Goal: Obtain resource: Download file/media

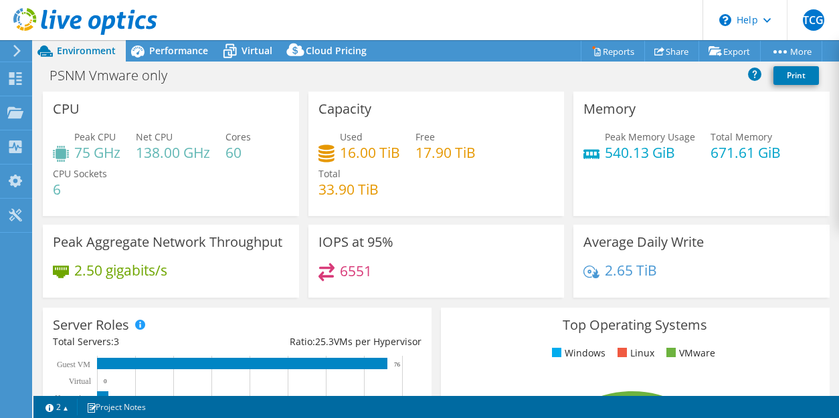
select select "USD"
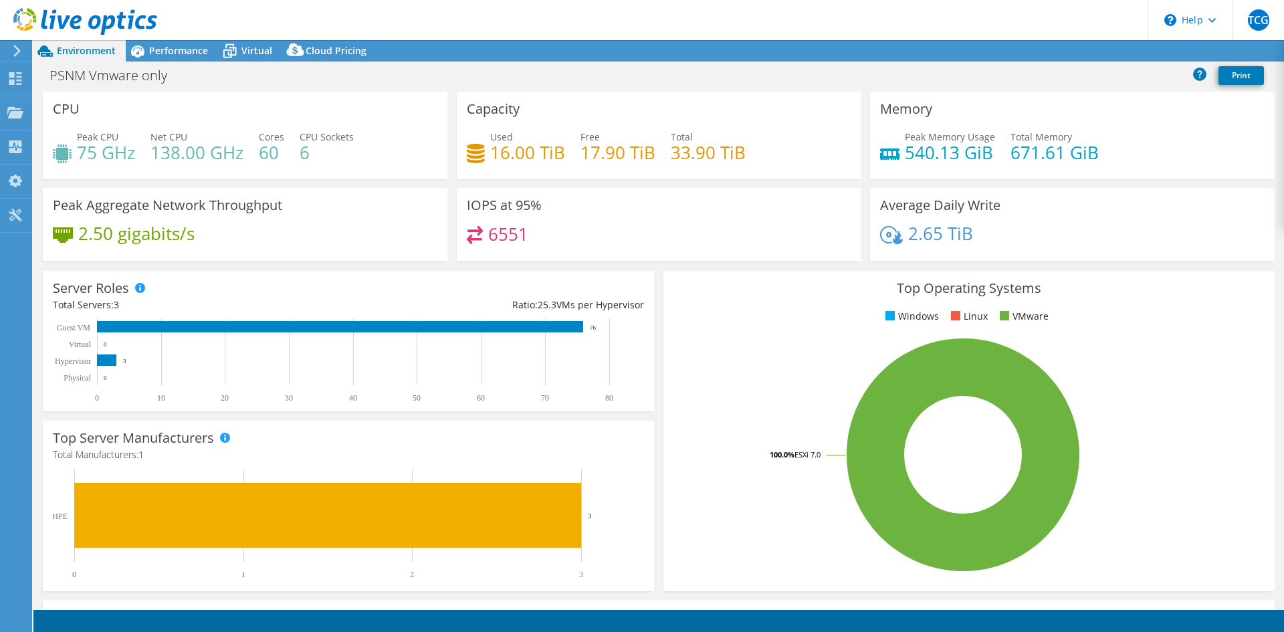
select select "USD"
click at [185, 59] on div "Performance" at bounding box center [172, 50] width 92 height 21
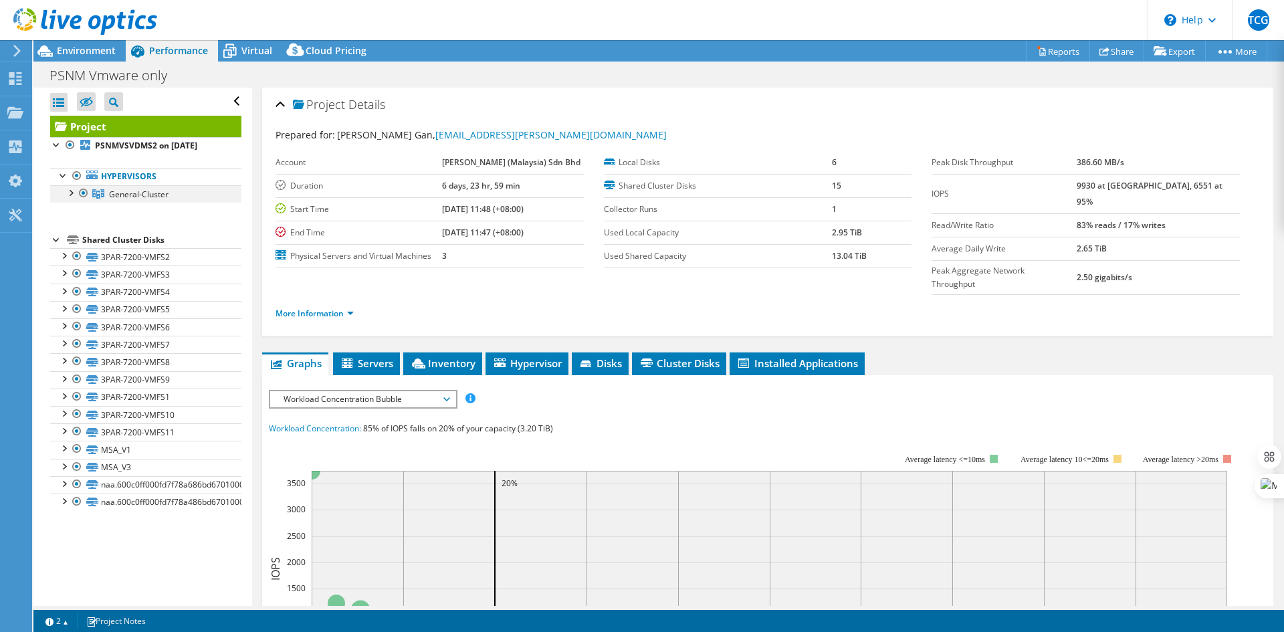
click at [75, 193] on div at bounding box center [70, 191] width 13 height 13
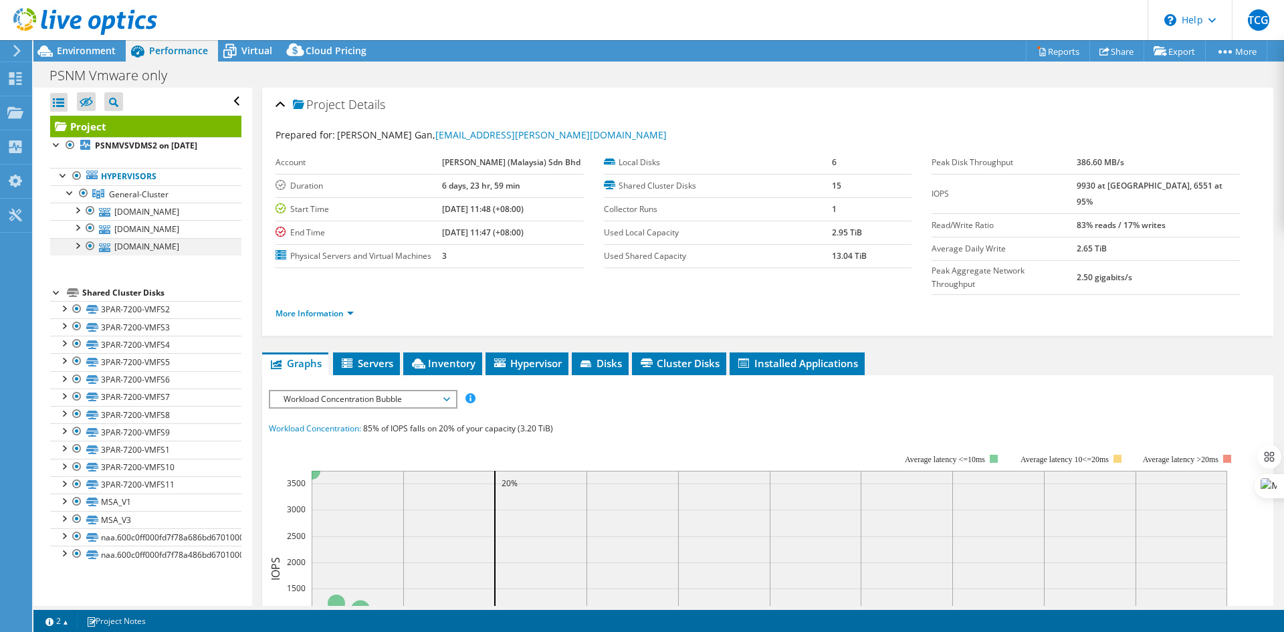
click at [78, 248] on div at bounding box center [76, 244] width 13 height 13
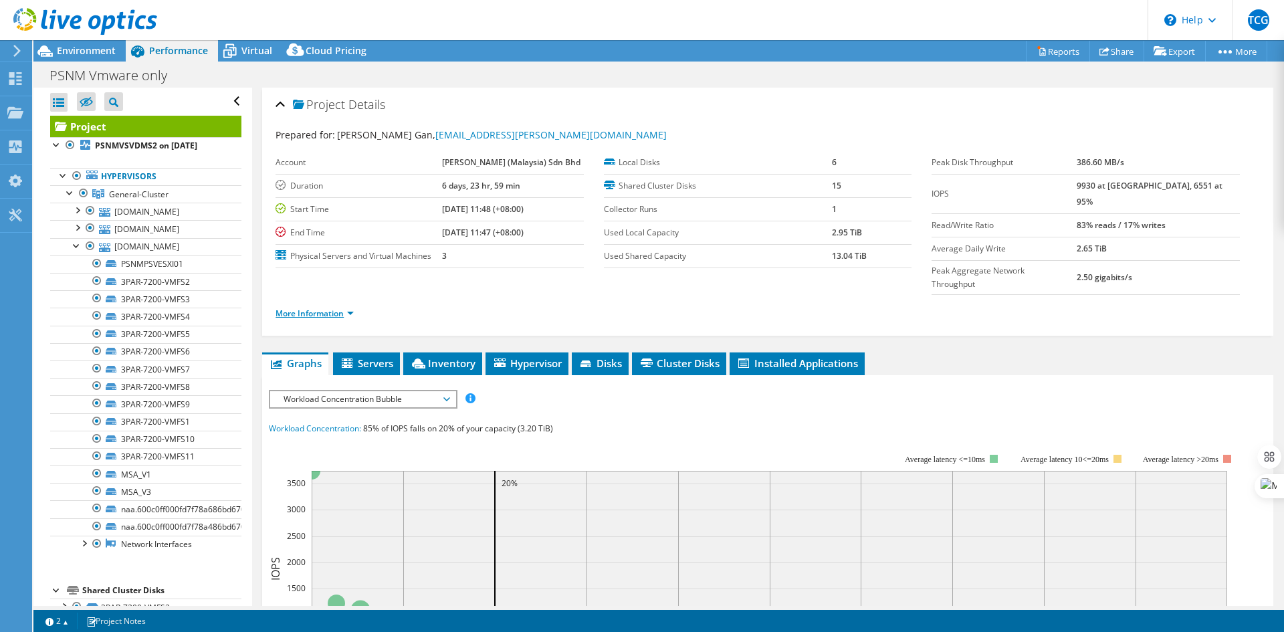
click at [338, 308] on link "More Information" at bounding box center [315, 313] width 78 height 11
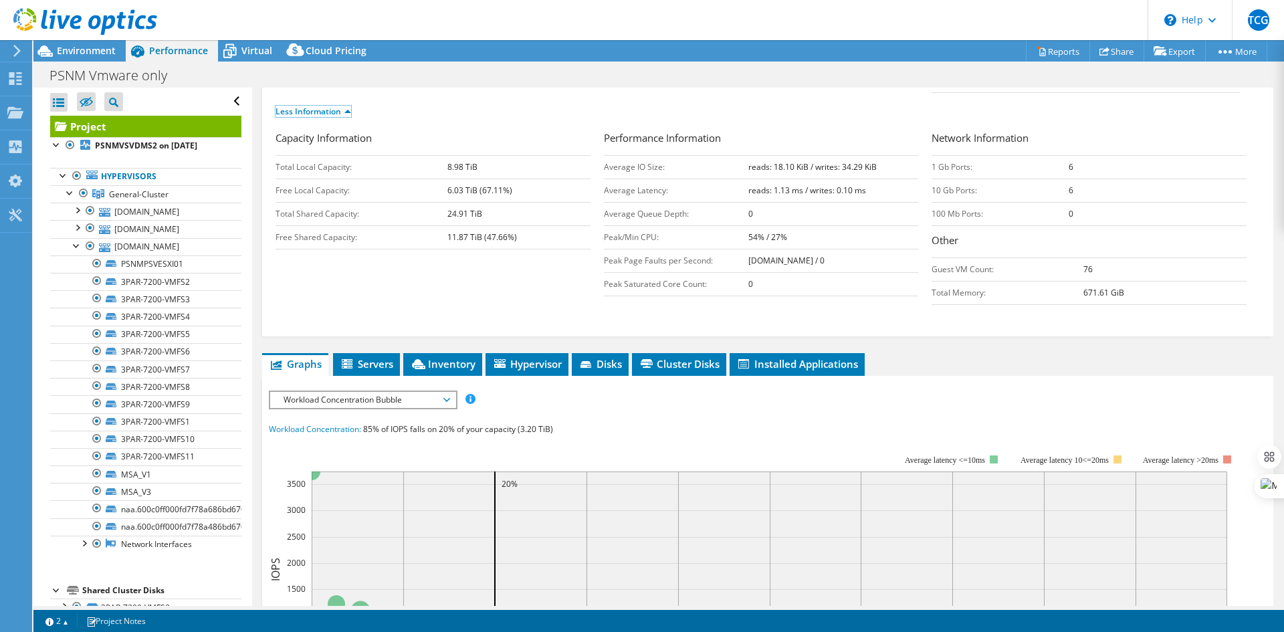
scroll to position [201, 0]
click at [371, 358] on span "Servers" at bounding box center [366, 364] width 53 height 13
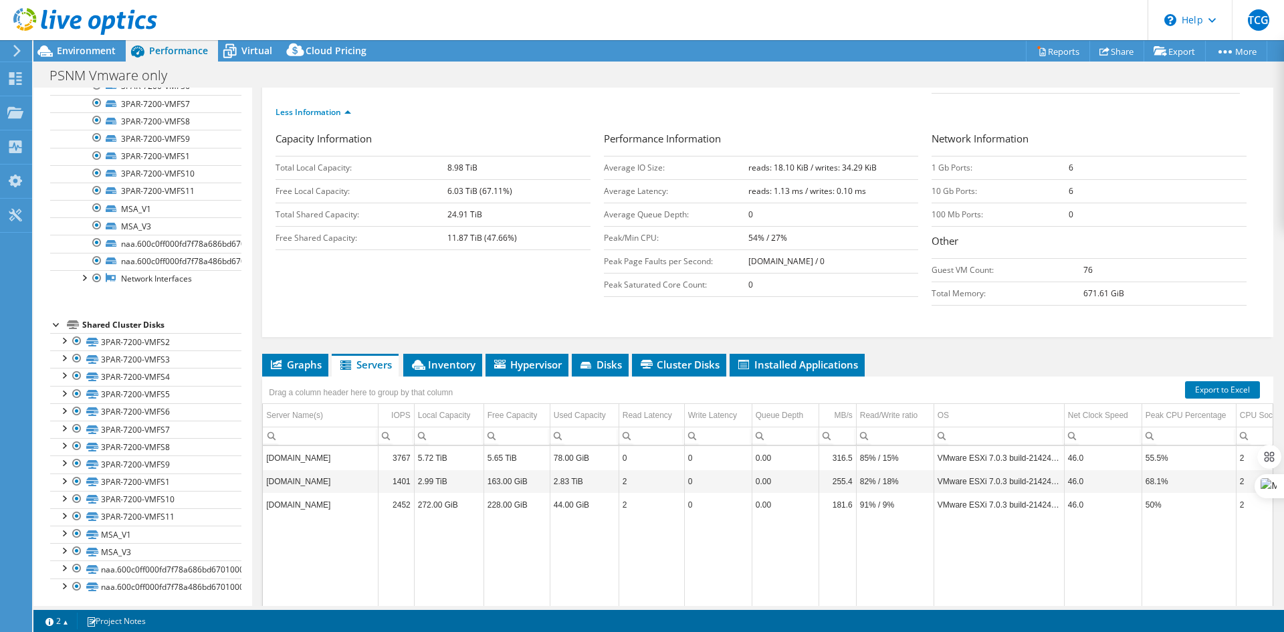
scroll to position [266, 0]
click at [64, 533] on div at bounding box center [63, 531] width 13 height 13
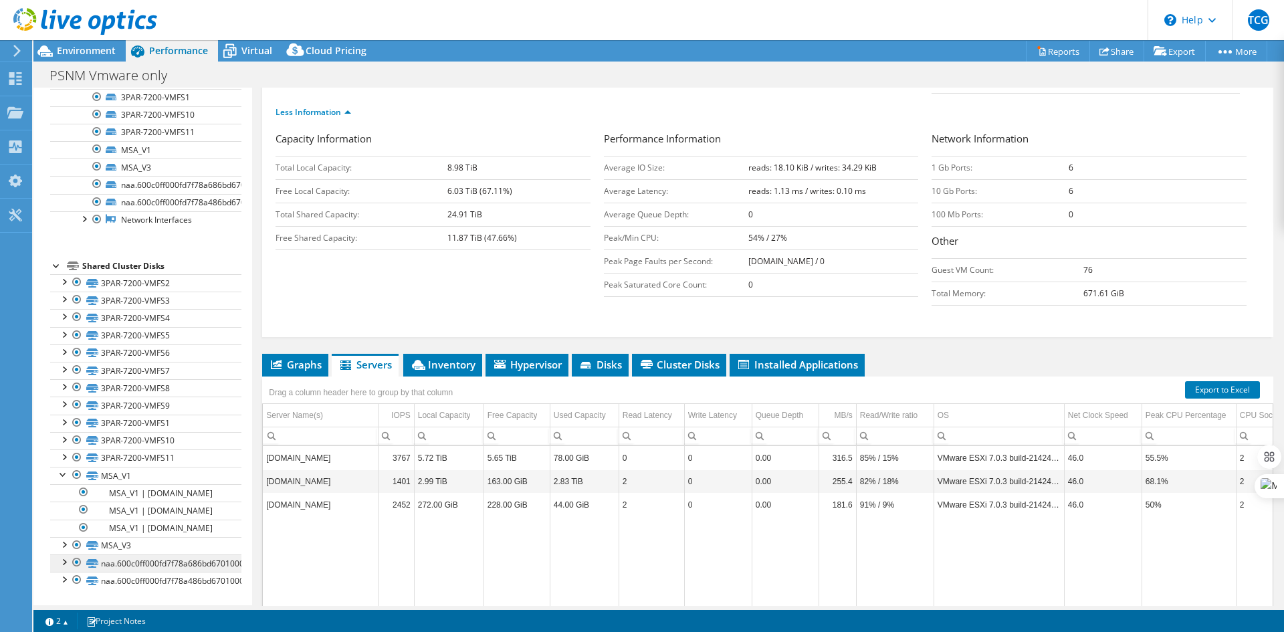
scroll to position [360, 0]
click at [60, 549] on div at bounding box center [63, 543] width 13 height 13
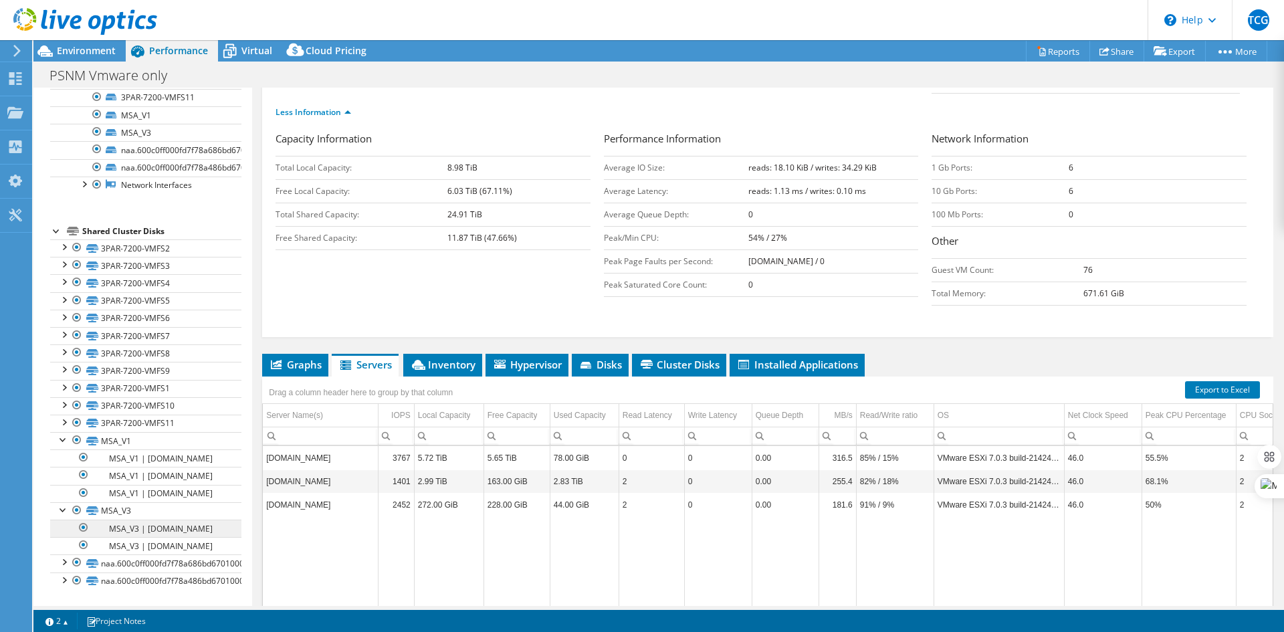
scroll to position [419, 0]
click at [14, 78] on icon at bounding box center [15, 78] width 16 height 13
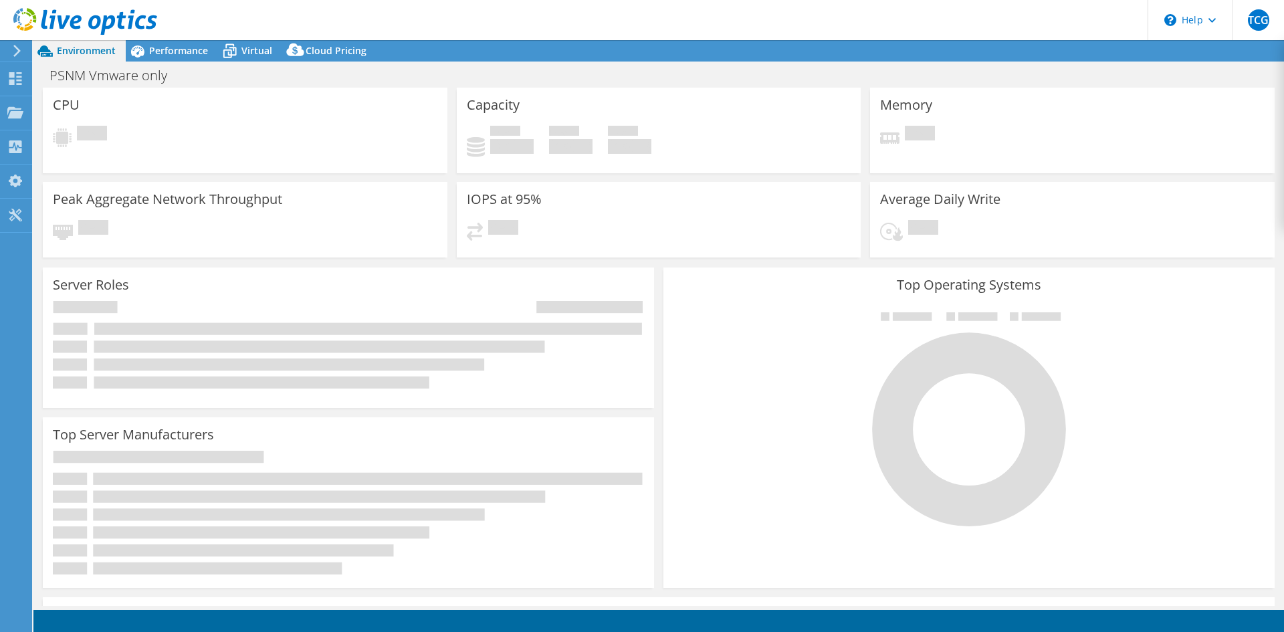
select select "USD"
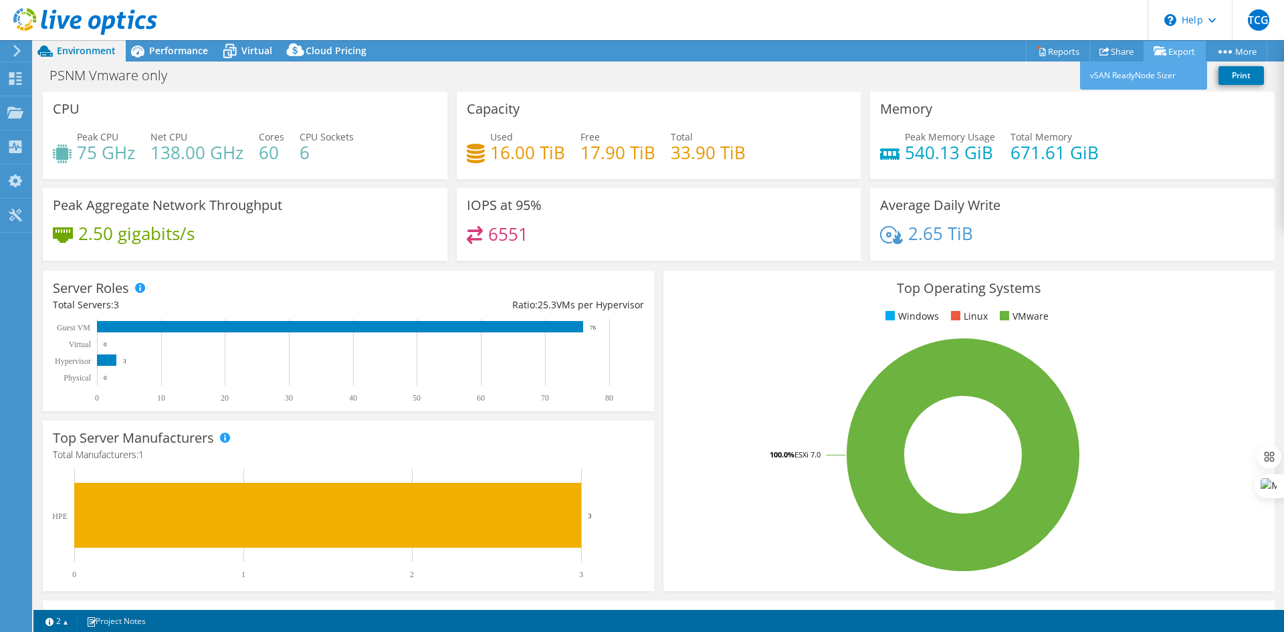
click at [1171, 49] on link "Export" at bounding box center [1174, 51] width 62 height 21
click at [1116, 54] on link "Share" at bounding box center [1116, 51] width 55 height 21
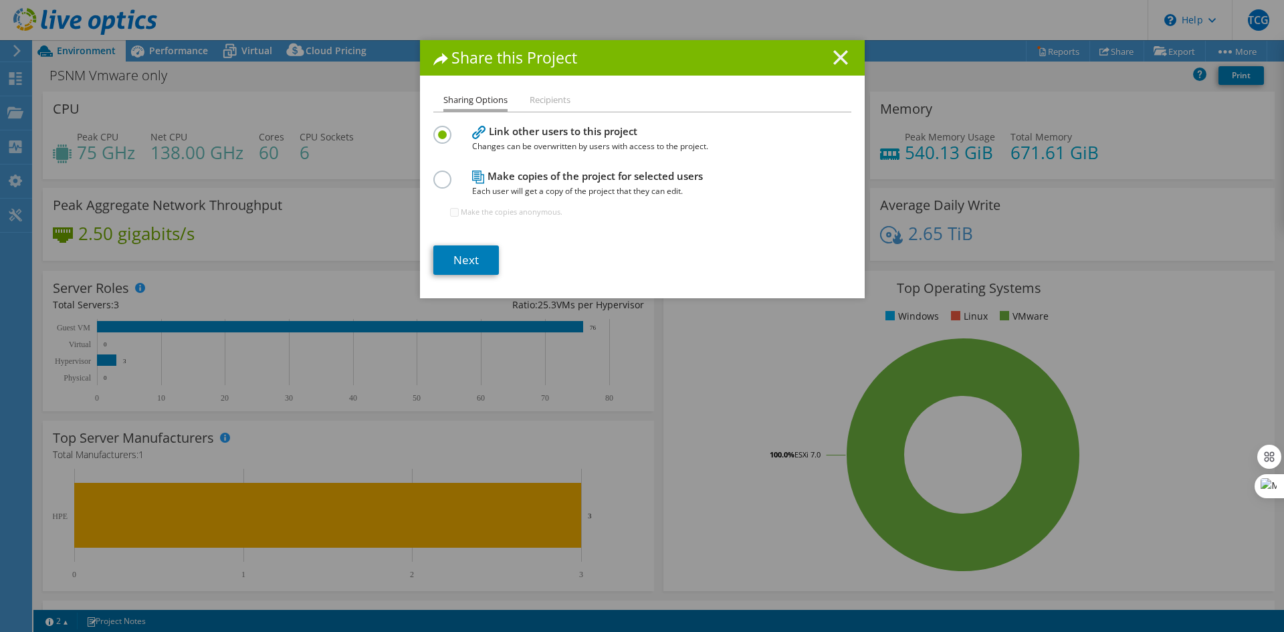
click at [839, 53] on line at bounding box center [840, 57] width 13 height 13
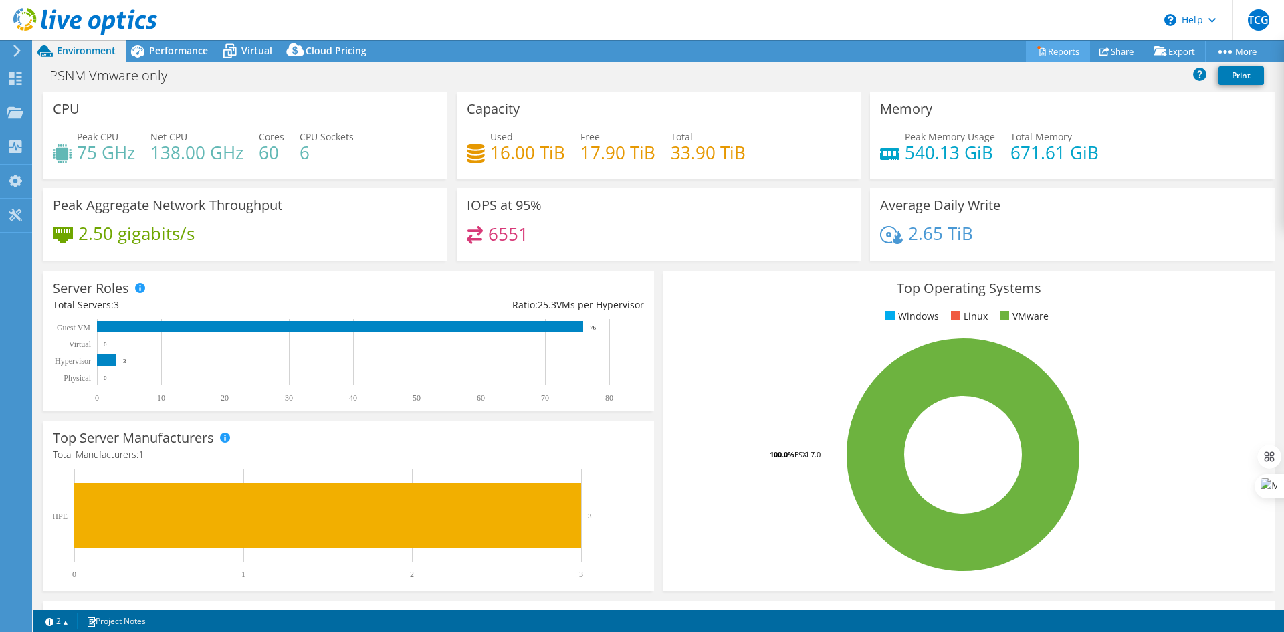
click at [1056, 51] on link "Reports" at bounding box center [1058, 51] width 64 height 21
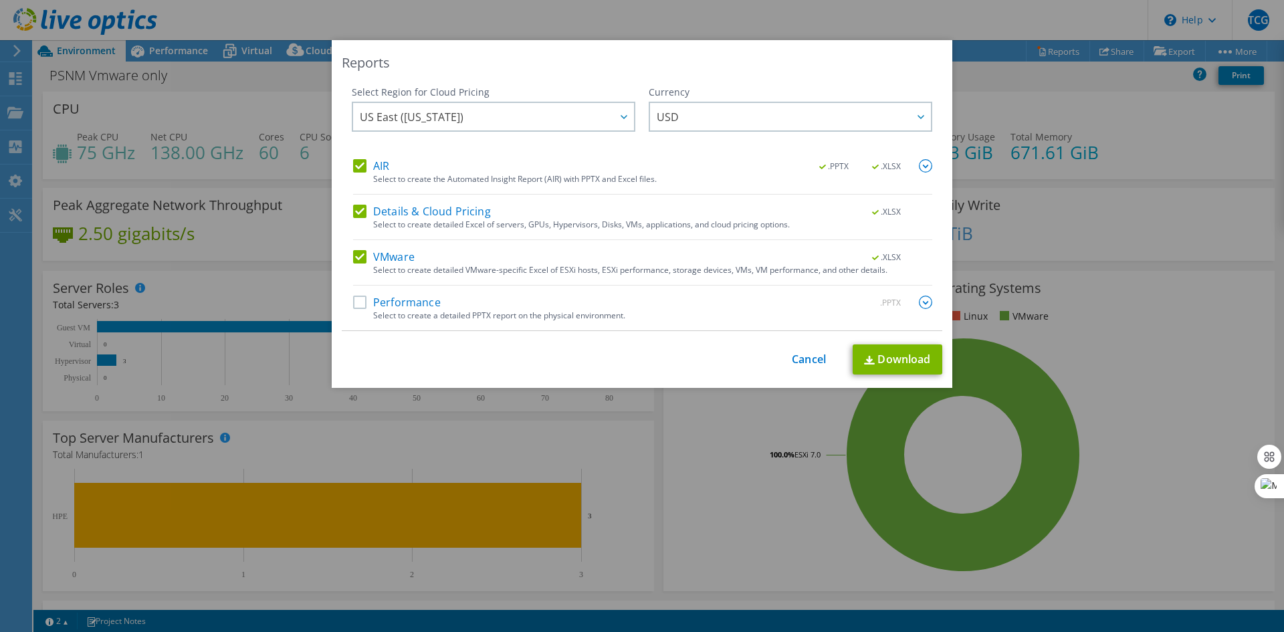
click at [395, 302] on label "Performance" at bounding box center [397, 302] width 88 height 13
click at [0, 0] on input "Performance" at bounding box center [0, 0] width 0 height 0
click at [919, 303] on img at bounding box center [925, 302] width 13 height 13
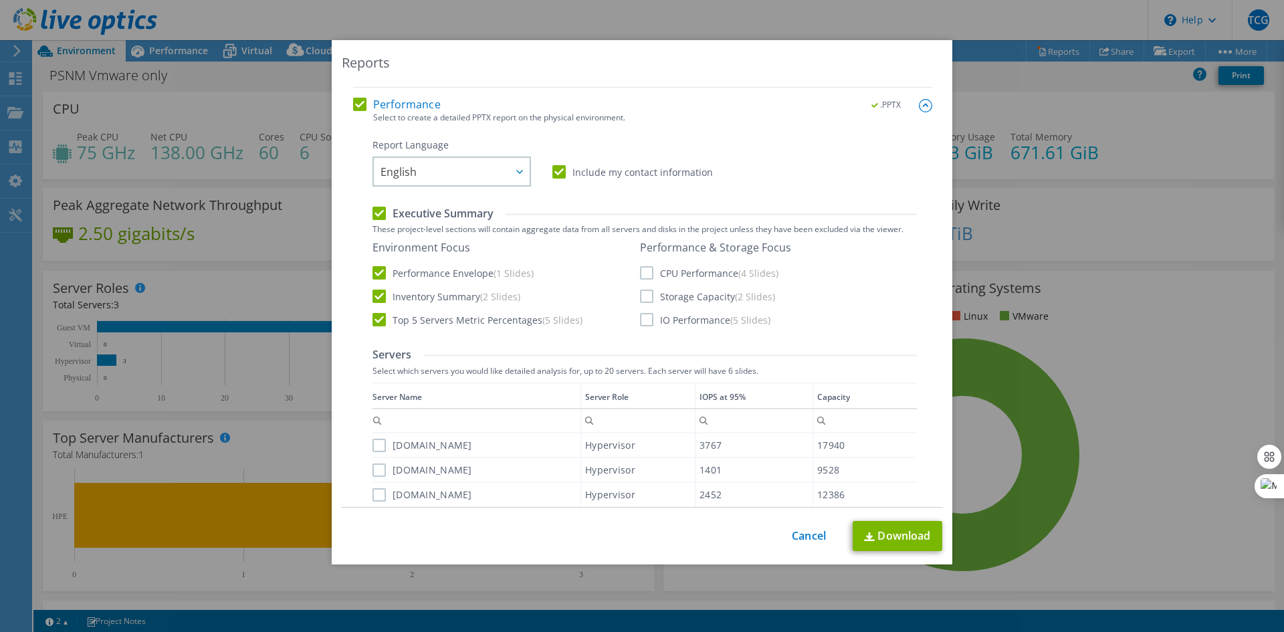
scroll to position [200, 0]
click at [643, 268] on label "CPU Performance (4 Slides)" at bounding box center [709, 270] width 138 height 13
click at [0, 0] on input "CPU Performance (4 Slides)" at bounding box center [0, 0] width 0 height 0
click at [643, 297] on label "Storage Capacity (2 Slides)" at bounding box center [707, 294] width 135 height 13
click at [0, 0] on input "Storage Capacity (2 Slides)" at bounding box center [0, 0] width 0 height 0
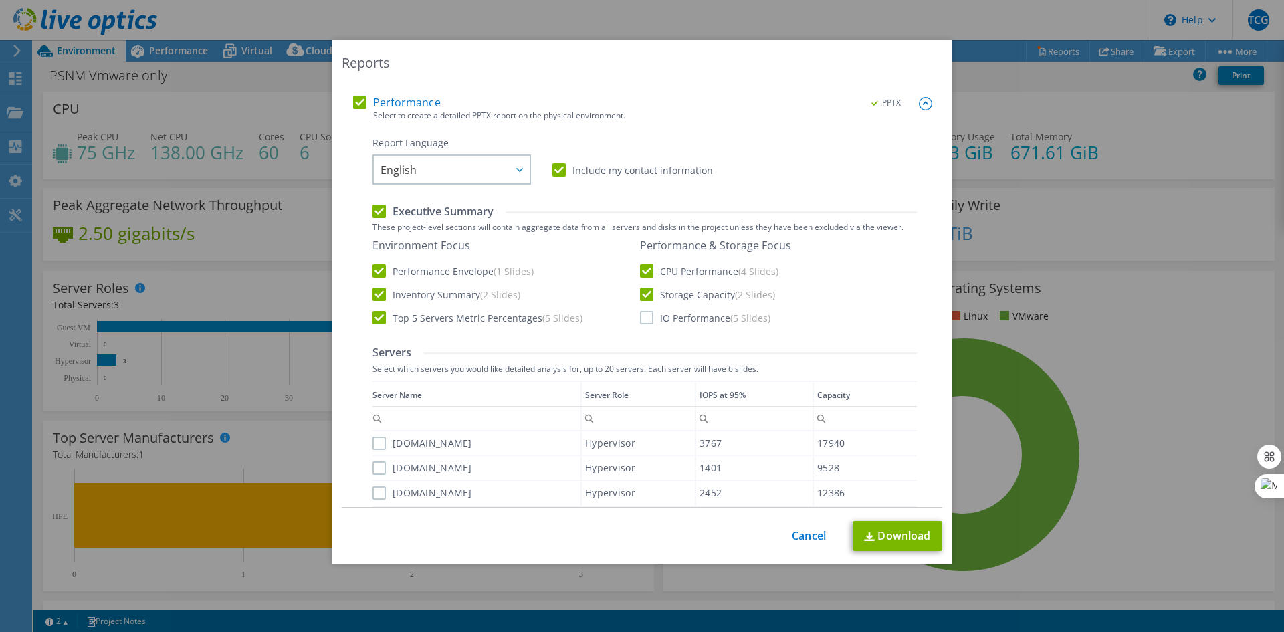
click at [640, 318] on label "IO Performance (5 Slides)" at bounding box center [705, 317] width 130 height 13
click at [0, 0] on input "IO Performance (5 Slides)" at bounding box center [0, 0] width 0 height 0
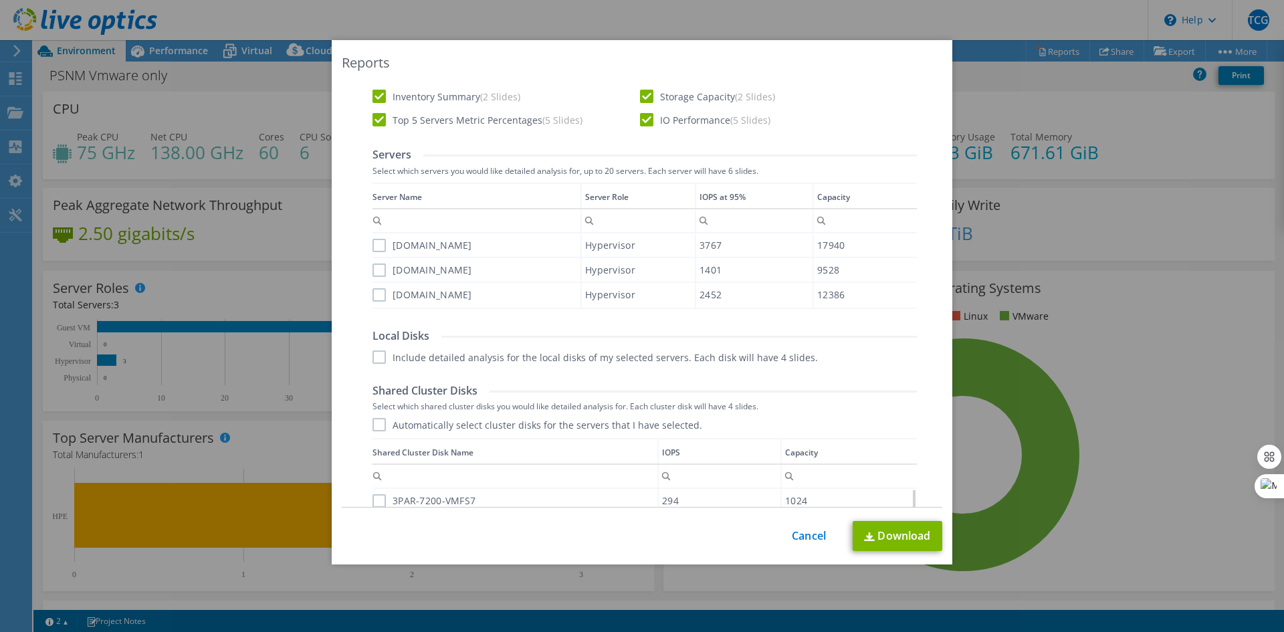
scroll to position [401, 0]
click at [375, 239] on label "psnmpsvesxi03.pcm.panasonic" at bounding box center [422, 242] width 100 height 13
click at [0, 0] on input "psnmpsvesxi03.pcm.panasonic" at bounding box center [0, 0] width 0 height 0
click at [373, 271] on label "psnmpsvesxi02.pcm.panasonic" at bounding box center [422, 267] width 100 height 13
click at [0, 0] on input "psnmpsvesxi02.pcm.panasonic" at bounding box center [0, 0] width 0 height 0
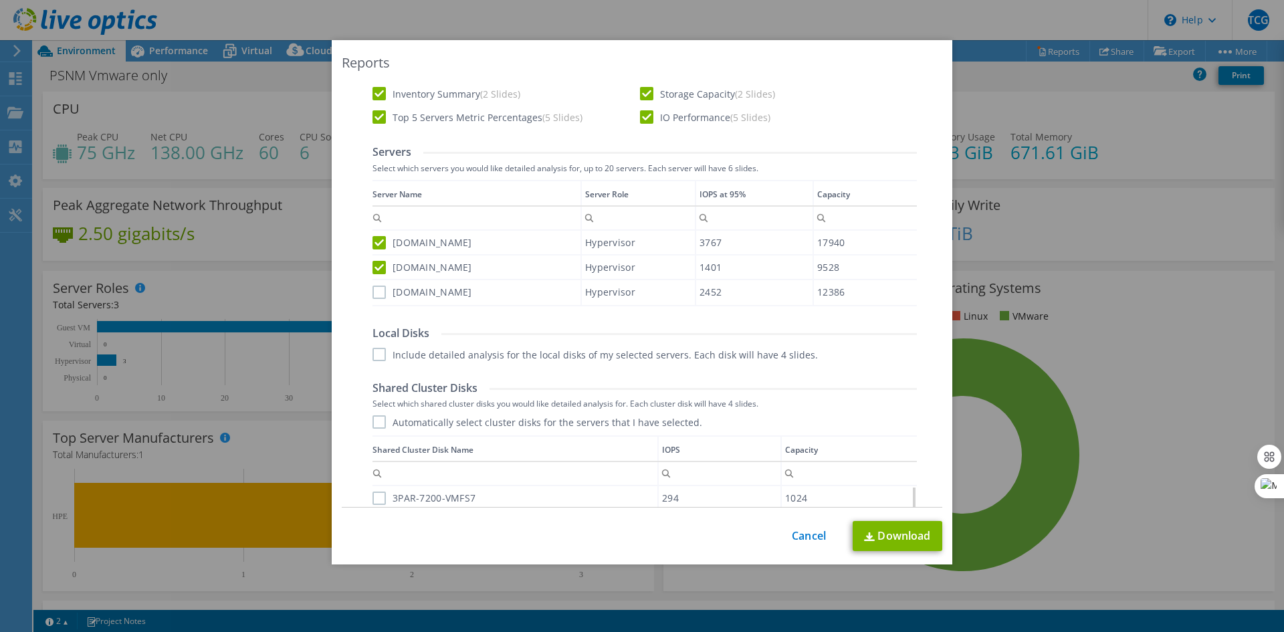
click at [376, 297] on label "psnmpsvesxi01.pcm.panasonic" at bounding box center [422, 292] width 100 height 13
click at [0, 0] on input "psnmpsvesxi01.pcm.panasonic" at bounding box center [0, 0] width 0 height 0
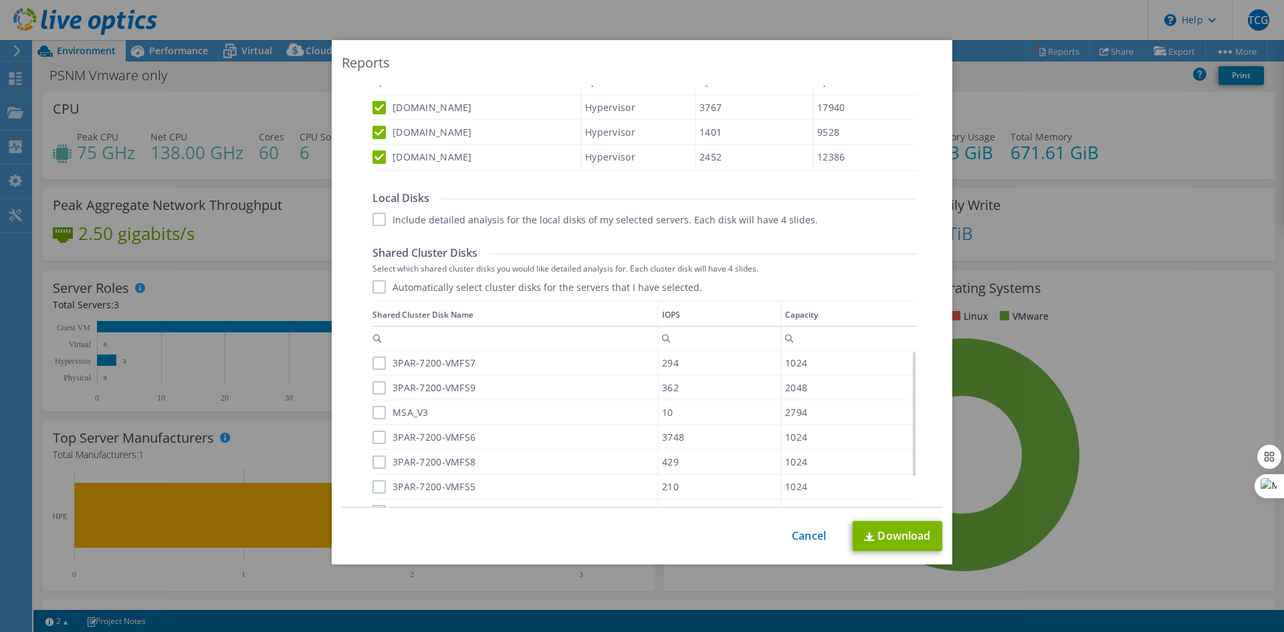
scroll to position [536, 0]
click at [372, 286] on label "Automatically select cluster disks for the servers that I have selected." at bounding box center [537, 286] width 330 height 13
click at [0, 0] on input "Automatically select cluster disks for the servers that I have selected." at bounding box center [0, 0] width 0 height 0
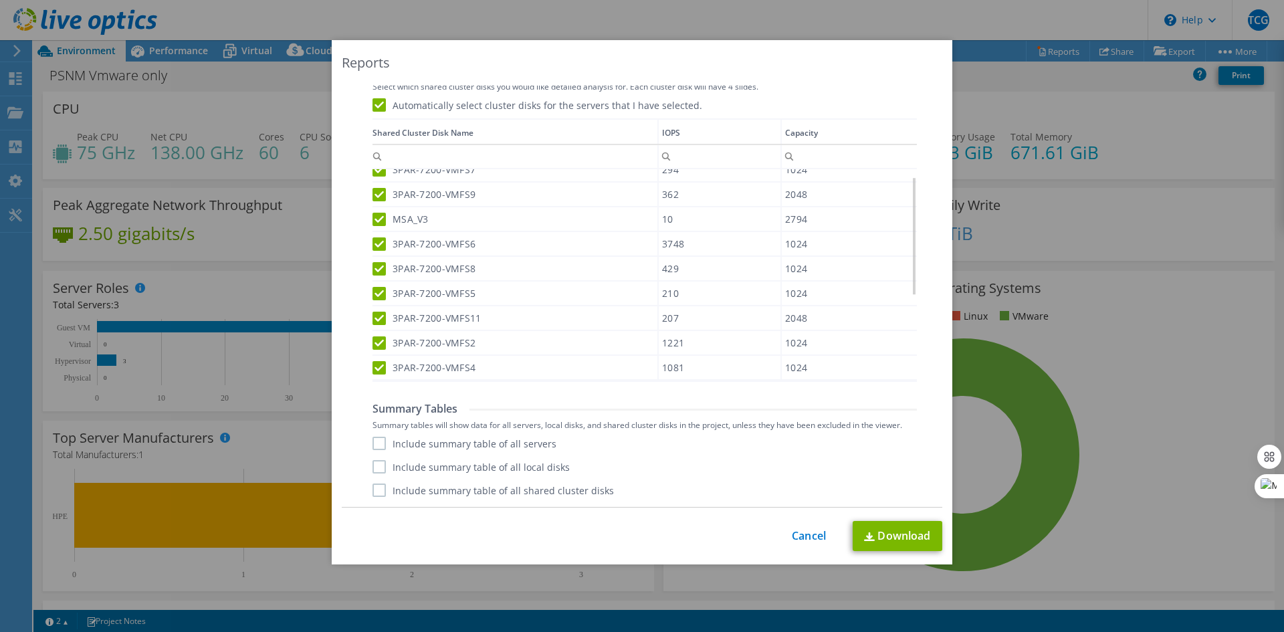
scroll to position [13, 0]
click at [372, 443] on label "Include summary table of all servers" at bounding box center [464, 443] width 184 height 13
click at [0, 0] on input "Include summary table of all servers" at bounding box center [0, 0] width 0 height 0
click at [379, 494] on label "Include summary table of all shared cluster disks" at bounding box center [492, 489] width 241 height 13
click at [0, 0] on input "Include summary table of all shared cluster disks" at bounding box center [0, 0] width 0 height 0
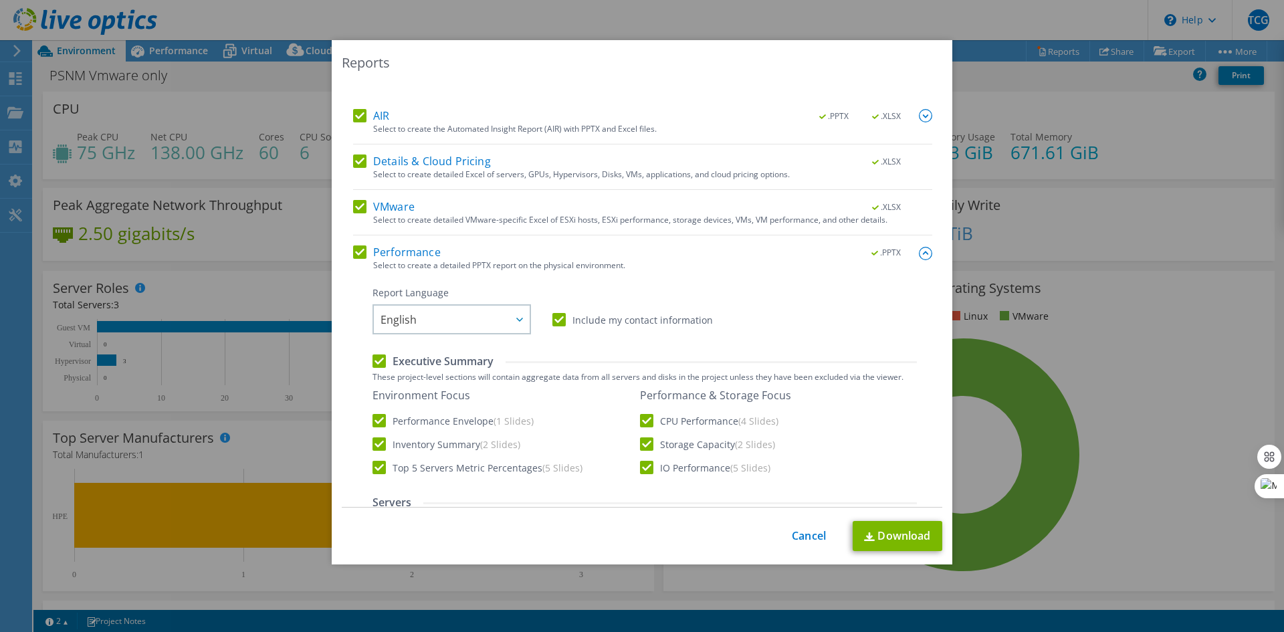
scroll to position [0, 0]
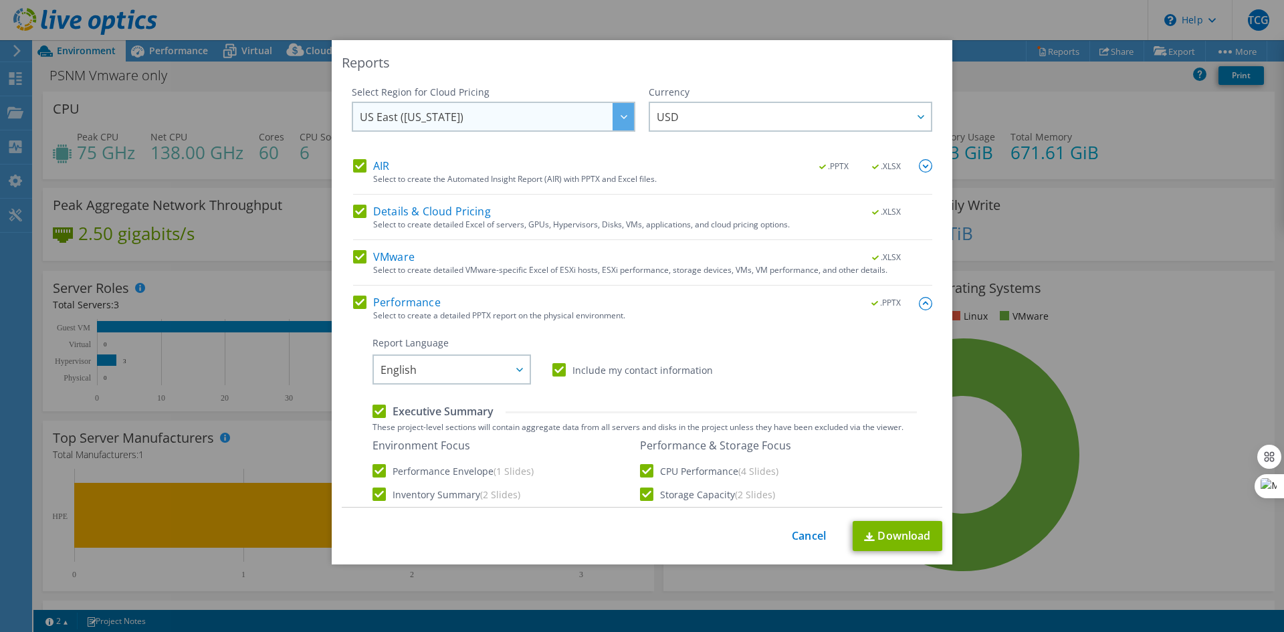
click at [475, 116] on span "US East (Virginia)" at bounding box center [497, 116] width 274 height 27
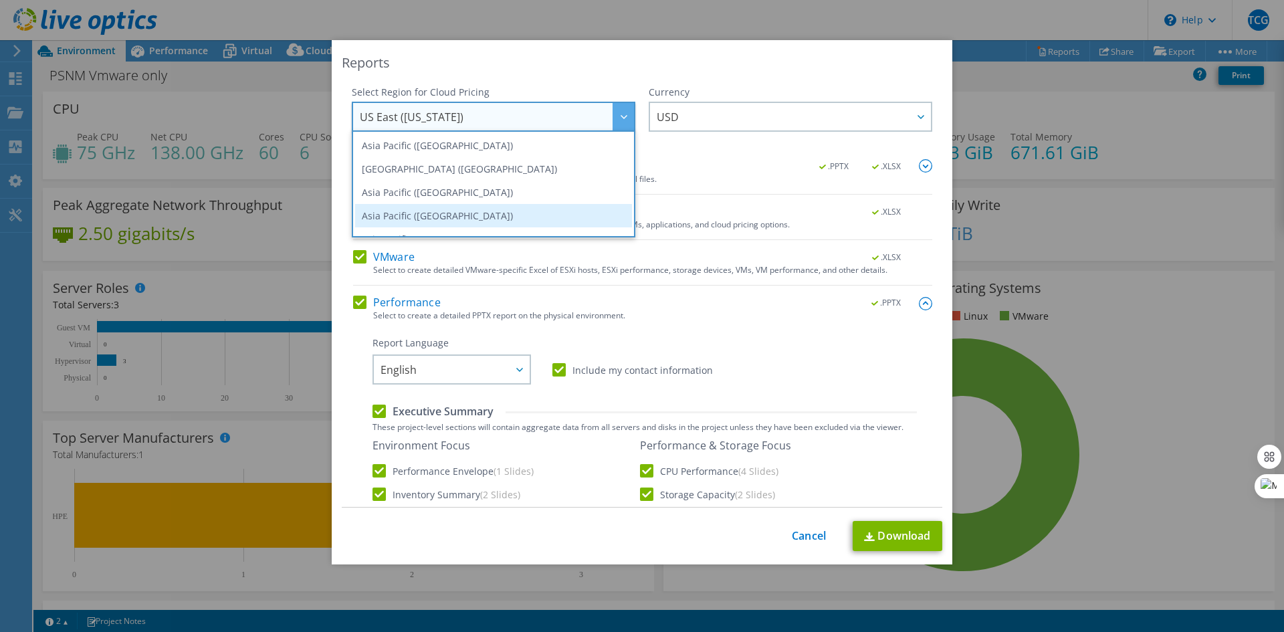
click at [428, 215] on li "Asia Pacific (Singapore)" at bounding box center [493, 215] width 277 height 23
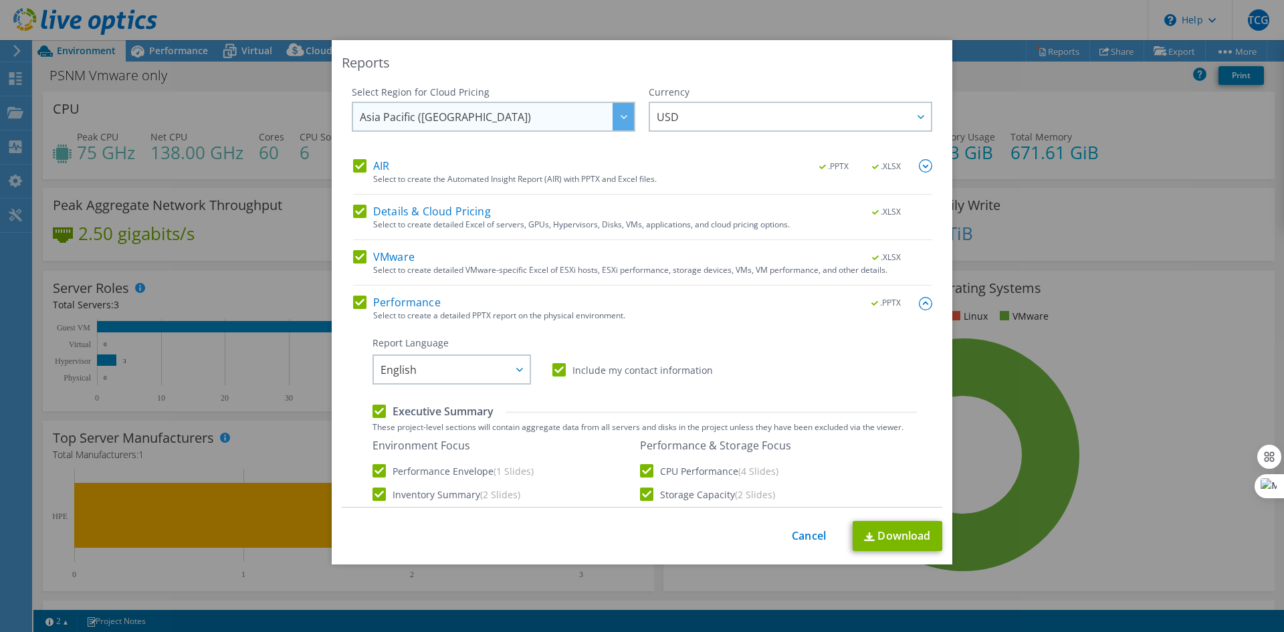
click at [615, 110] on div at bounding box center [623, 116] width 21 height 27
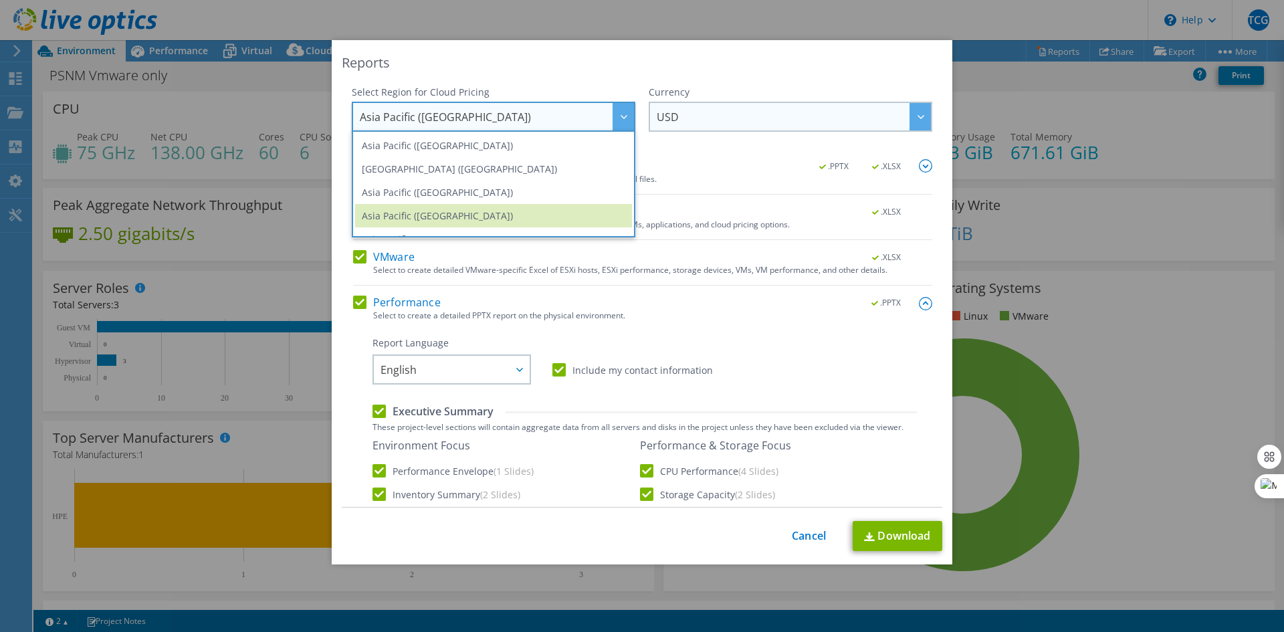
click at [758, 110] on span "USD" at bounding box center [794, 116] width 274 height 27
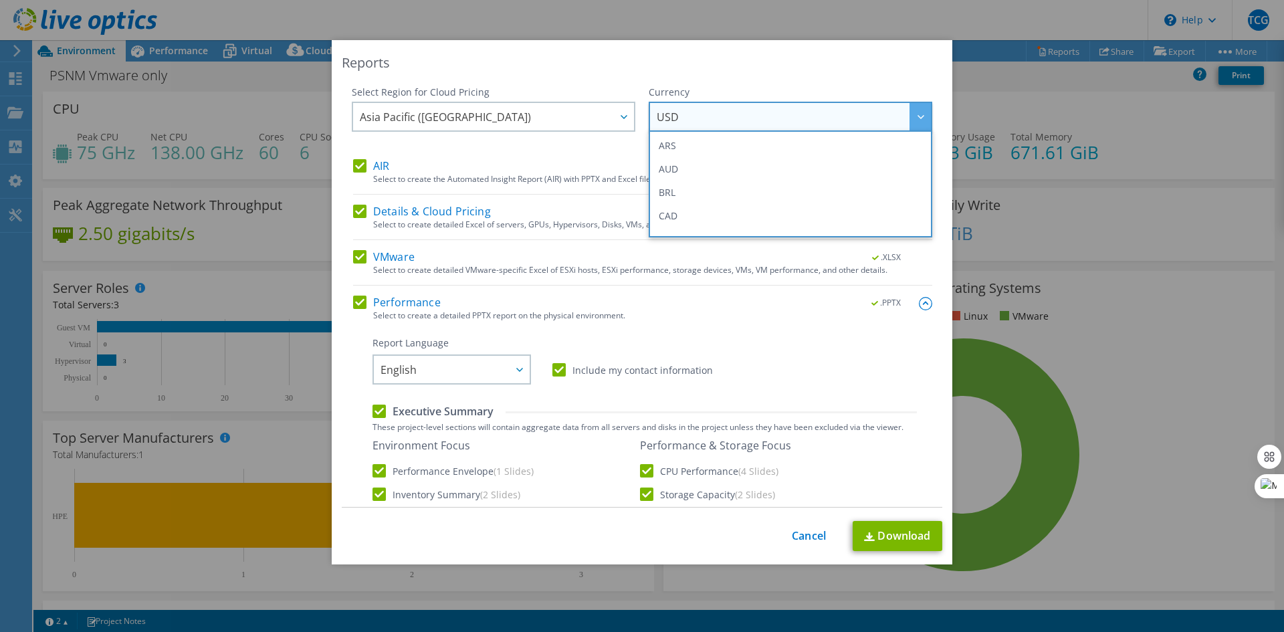
click at [756, 104] on span "USD" at bounding box center [794, 116] width 274 height 27
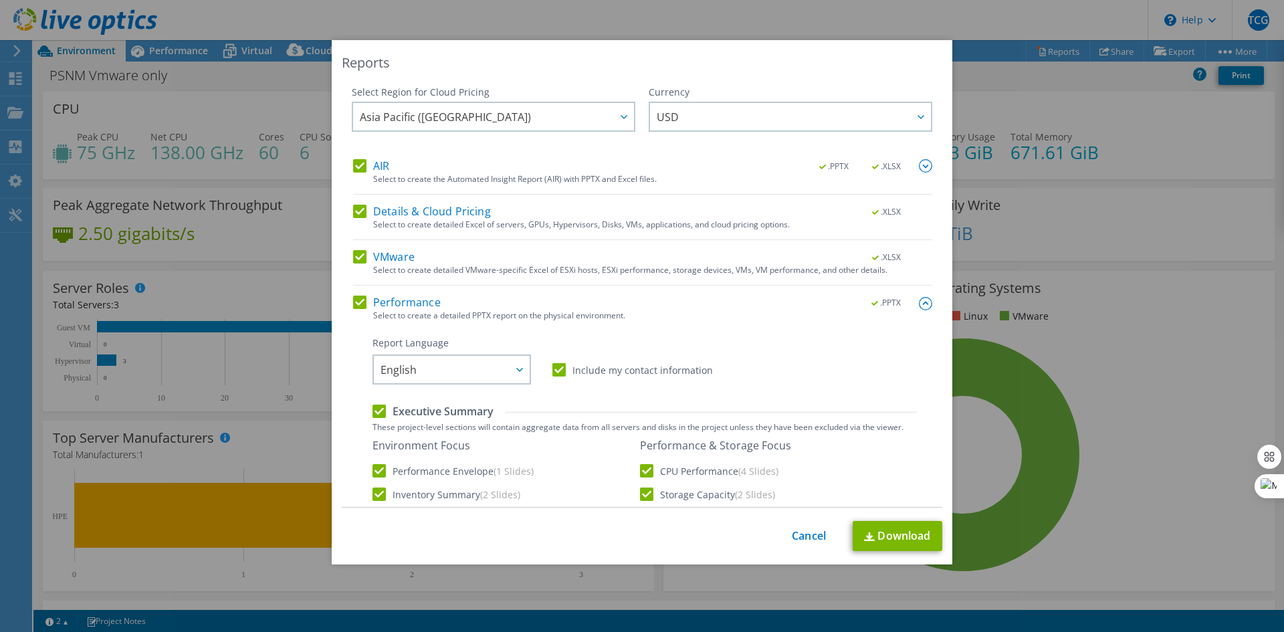
click at [919, 168] on img at bounding box center [925, 165] width 13 height 13
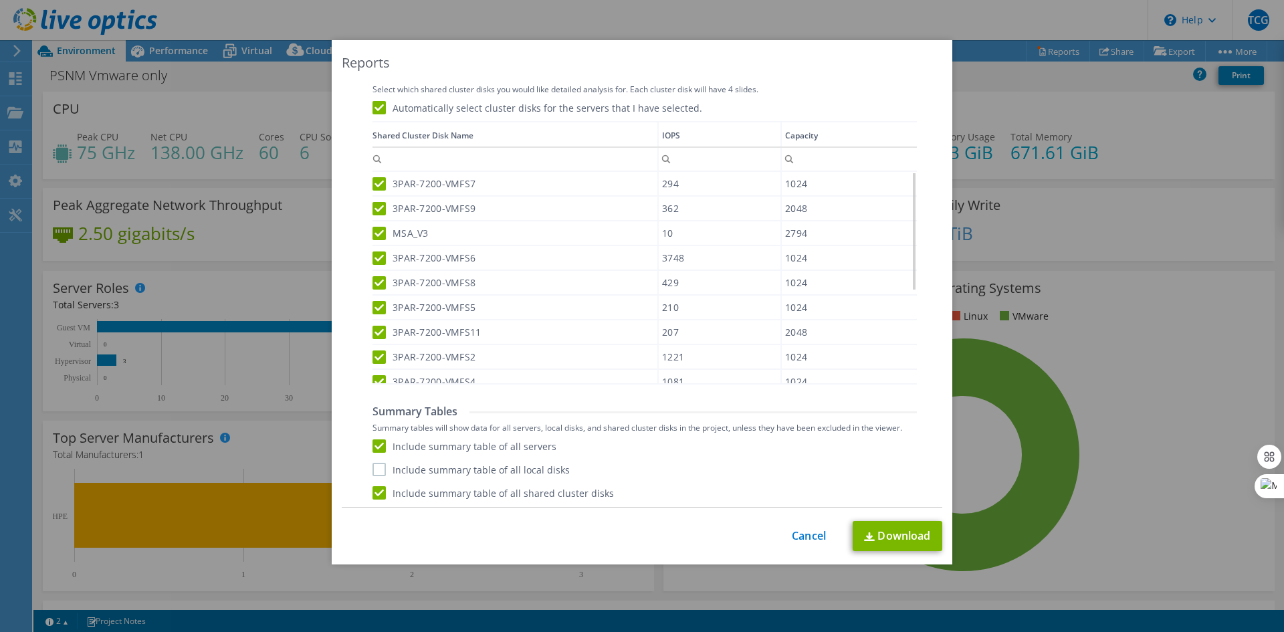
scroll to position [750, 0]
click at [377, 469] on label "Include summary table of all local disks" at bounding box center [470, 466] width 197 height 13
click at [0, 0] on input "Include summary table of all local disks" at bounding box center [0, 0] width 0 height 0
click at [910, 536] on link "Download" at bounding box center [898, 536] width 90 height 30
click at [841, 50] on div "Reports Select Region for Cloud Pricing Asia Pacific (Hong Kong) Asia Pacific (…" at bounding box center [642, 302] width 621 height 524
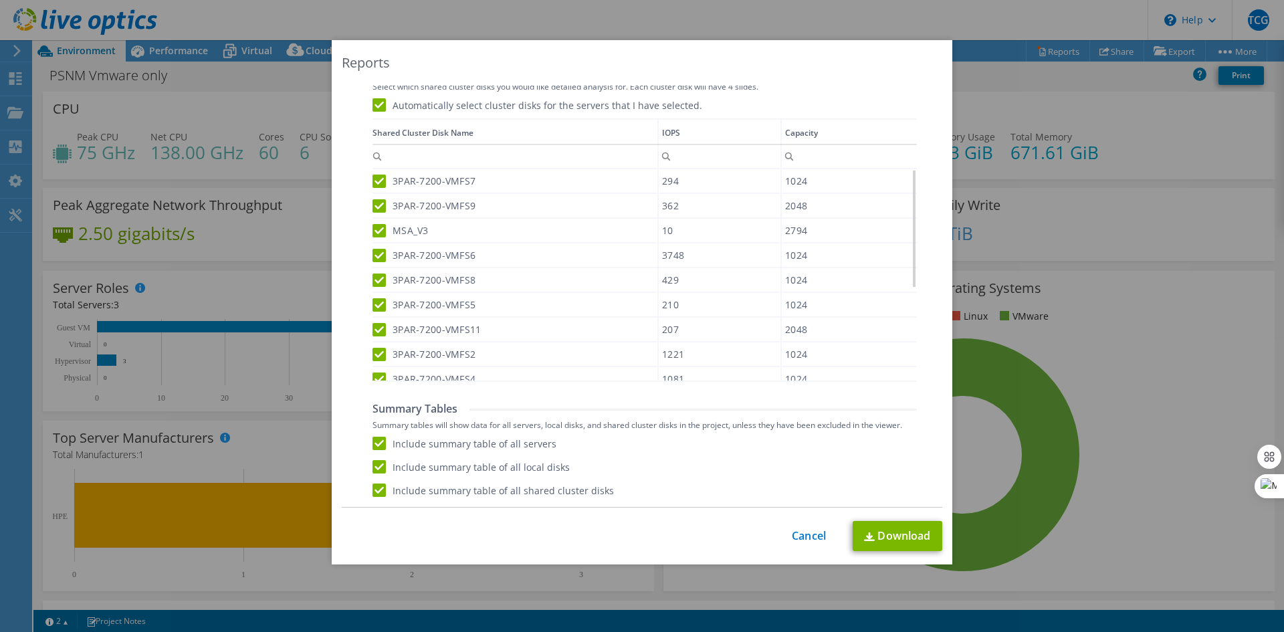
click at [334, 104] on div "Reports Select Region for Cloud Pricing Asia Pacific (Hong Kong) Asia Pacific (…" at bounding box center [642, 302] width 621 height 524
click at [802, 538] on link "Cancel" at bounding box center [809, 536] width 34 height 13
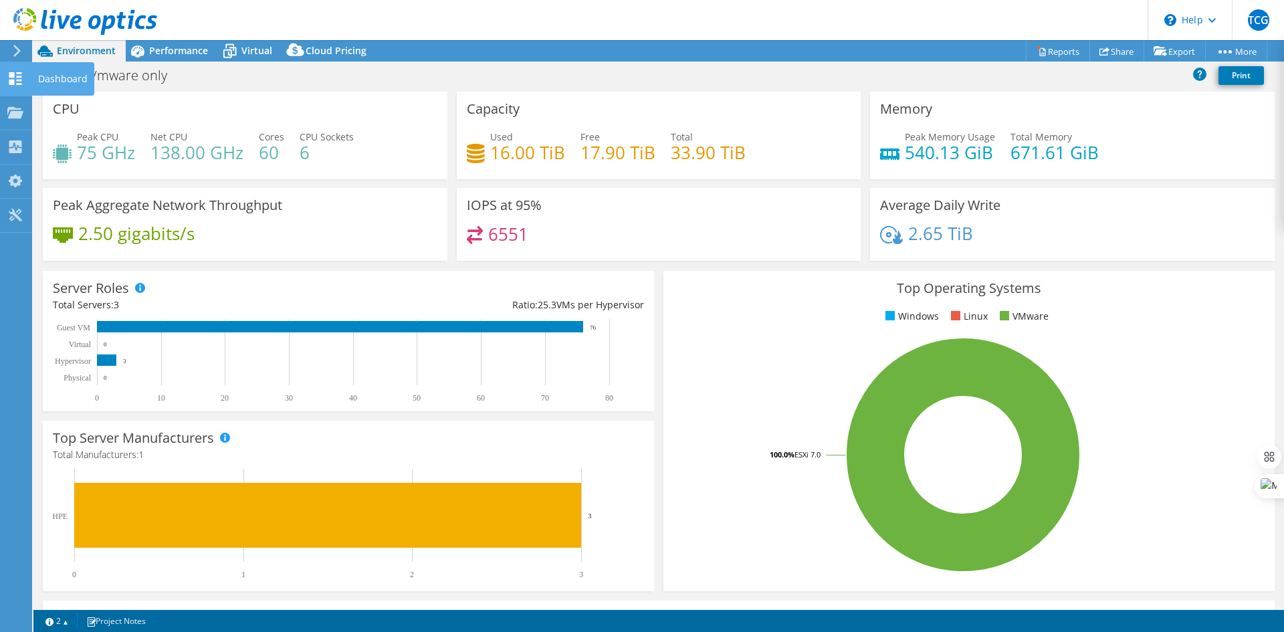
click at [60, 80] on div "Dashboard" at bounding box center [62, 78] width 63 height 33
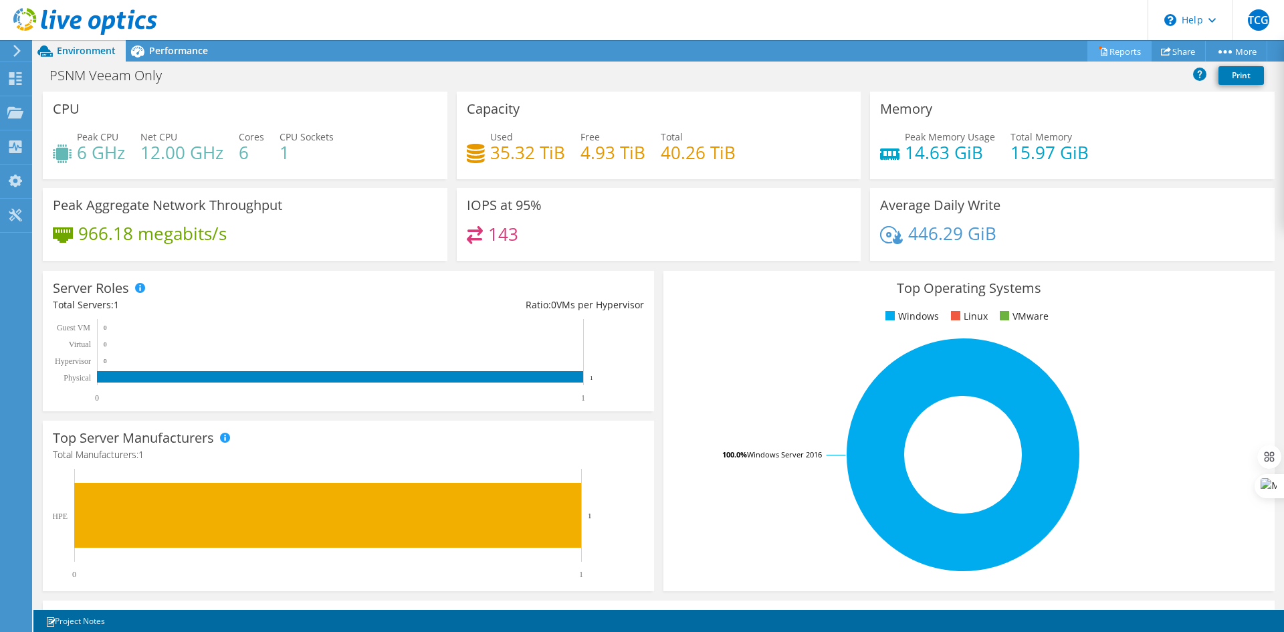
click at [1121, 56] on link "Reports" at bounding box center [1119, 51] width 64 height 21
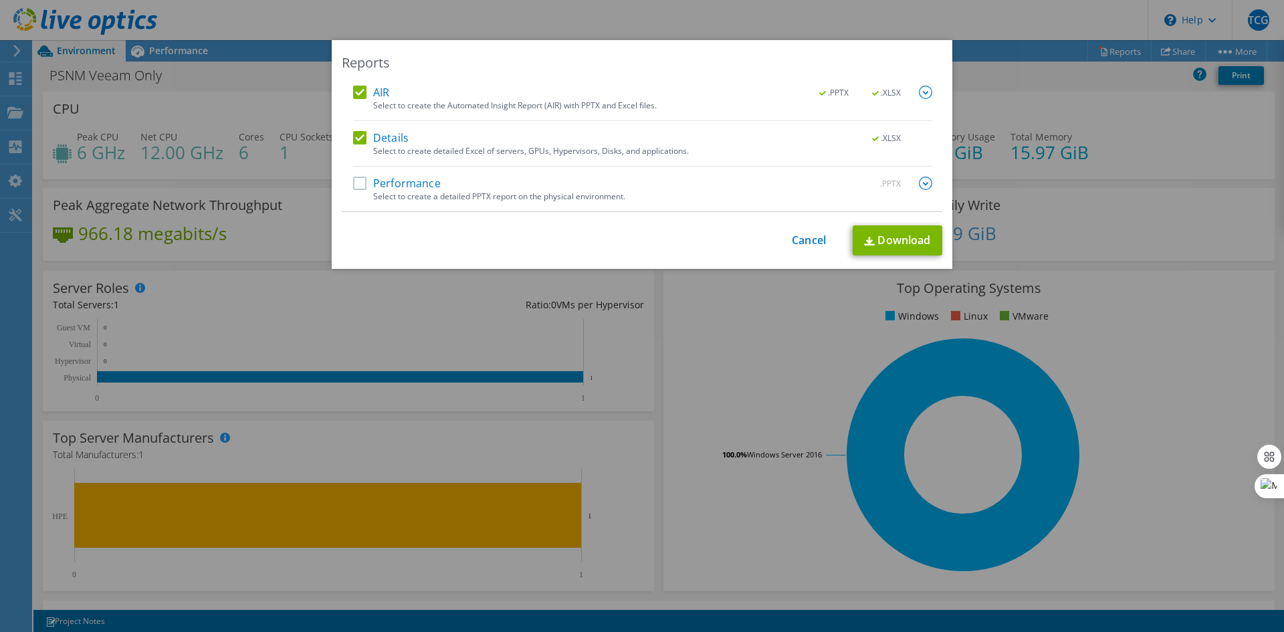
click at [407, 184] on label "Performance" at bounding box center [397, 183] width 88 height 13
click at [0, 0] on input "Performance" at bounding box center [0, 0] width 0 height 0
click at [922, 186] on img at bounding box center [925, 183] width 13 height 13
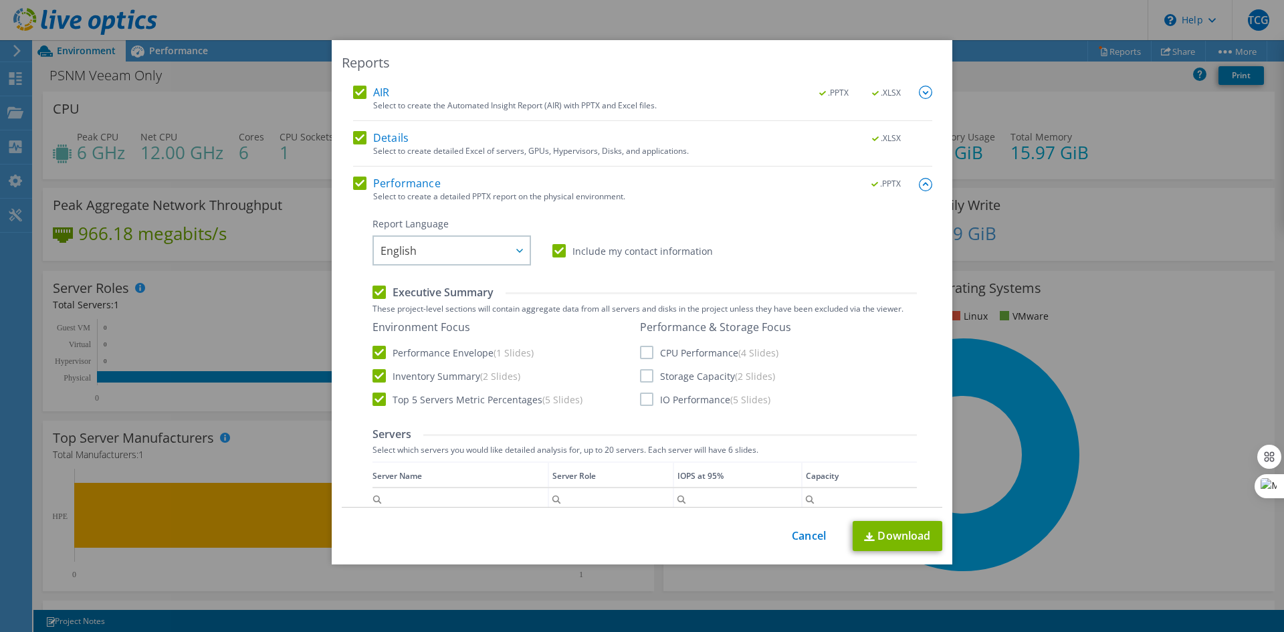
click at [649, 355] on label "CPU Performance (4 Slides)" at bounding box center [709, 352] width 138 height 13
click at [0, 0] on input "CPU Performance (4 Slides)" at bounding box center [0, 0] width 0 height 0
click at [651, 380] on label "Storage Capacity (2 Slides)" at bounding box center [707, 375] width 135 height 13
click at [0, 0] on input "Storage Capacity (2 Slides)" at bounding box center [0, 0] width 0 height 0
click at [648, 401] on label "IO Performance (5 Slides)" at bounding box center [705, 399] width 130 height 13
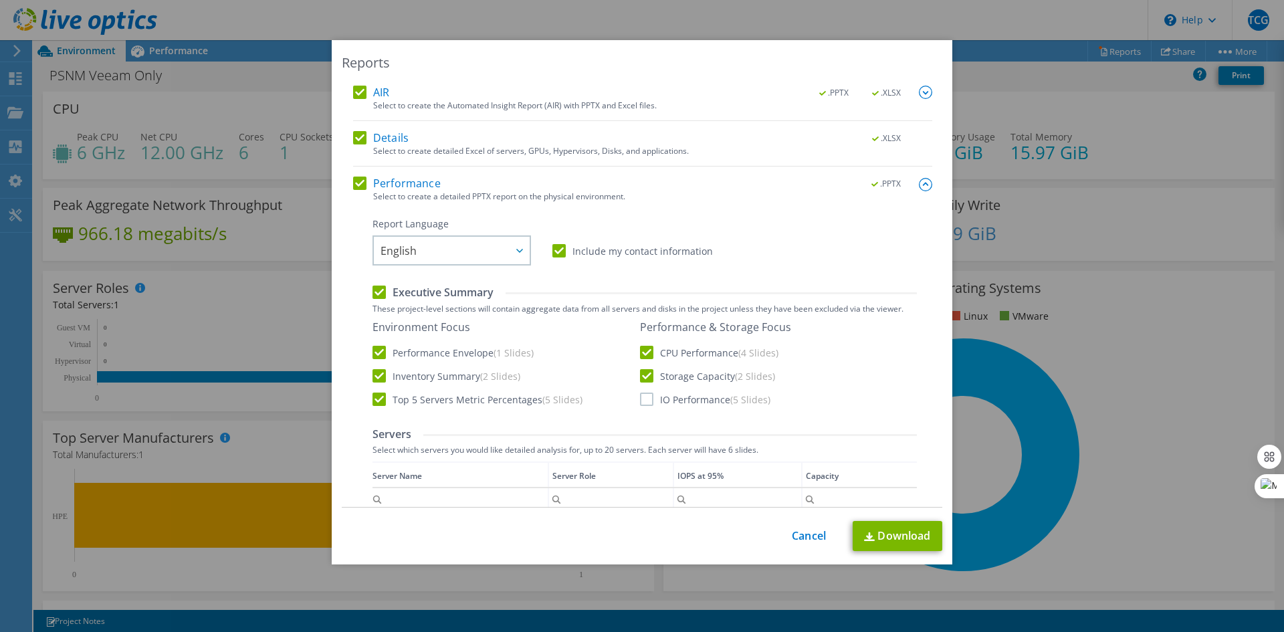
click at [0, 0] on input "IO Performance (5 Slides)" at bounding box center [0, 0] width 0 height 0
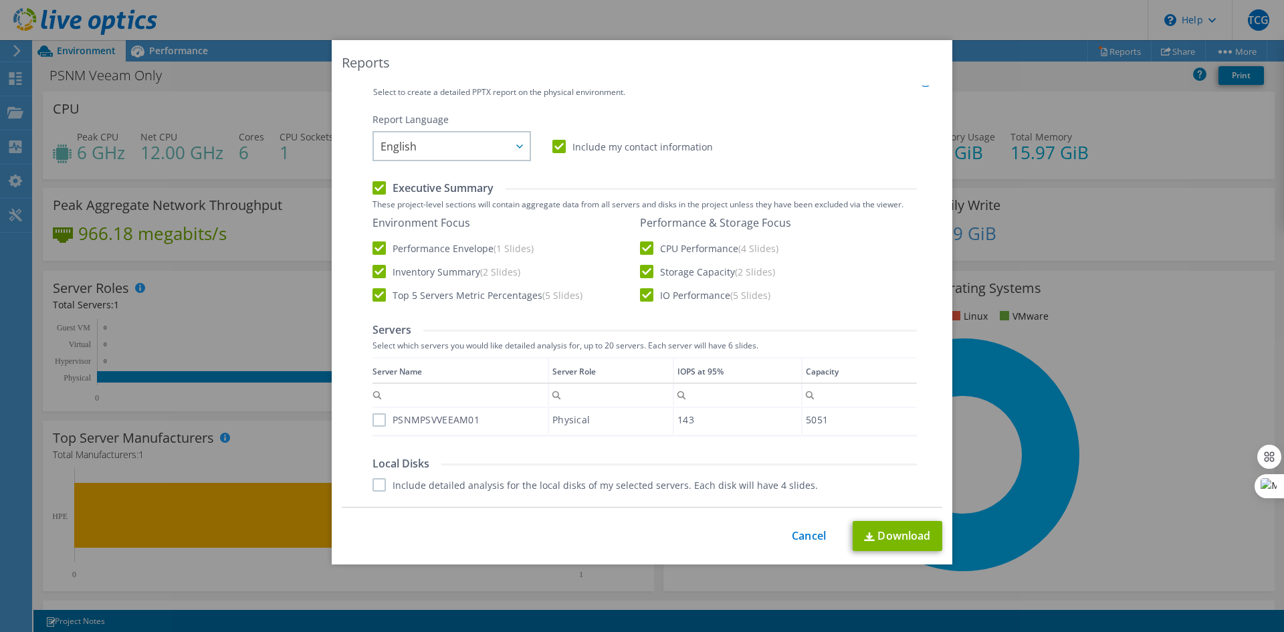
scroll to position [214, 0]
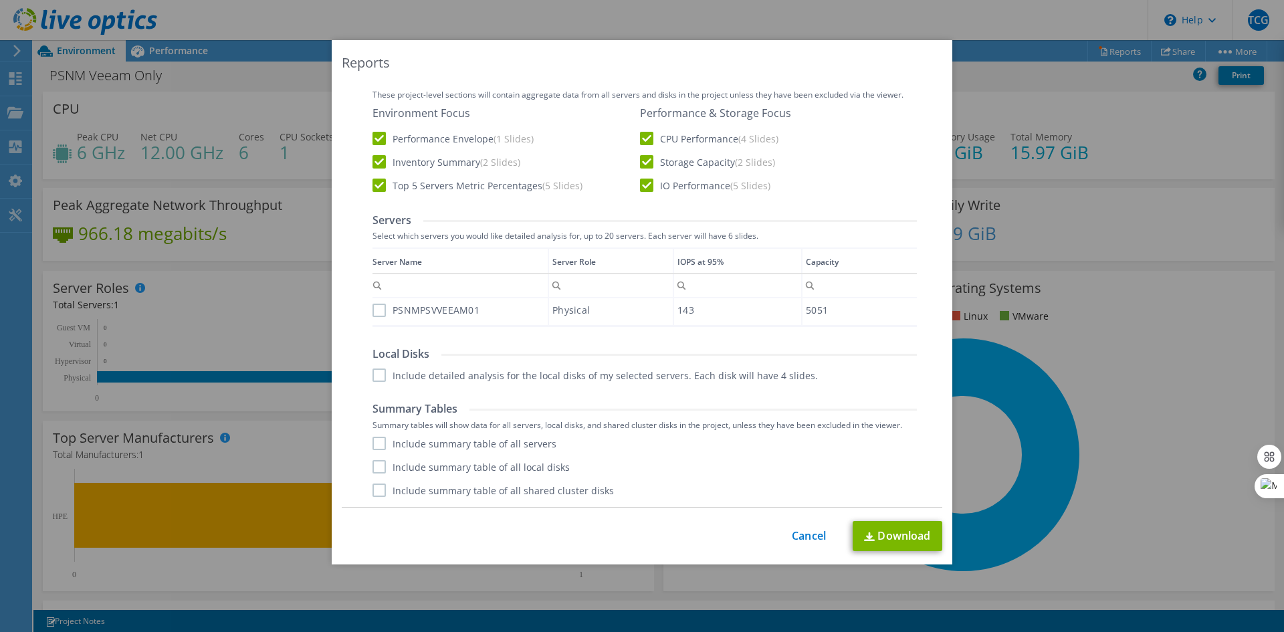
click at [366, 311] on div "Performance .PPTX Select to create a detailed PPTX report on the physical envir…" at bounding box center [642, 235] width 579 height 544
click at [372, 311] on label "PSNMPSVVEEAM01" at bounding box center [425, 310] width 107 height 13
click at [0, 0] on input "PSNMPSVVEEAM01" at bounding box center [0, 0] width 0 height 0
click at [372, 369] on label "Include detailed analysis for the local disks of my selected servers. Each disk…" at bounding box center [594, 374] width 445 height 13
click at [0, 0] on input "Include detailed analysis for the local disks of my selected servers. Each disk…" at bounding box center [0, 0] width 0 height 0
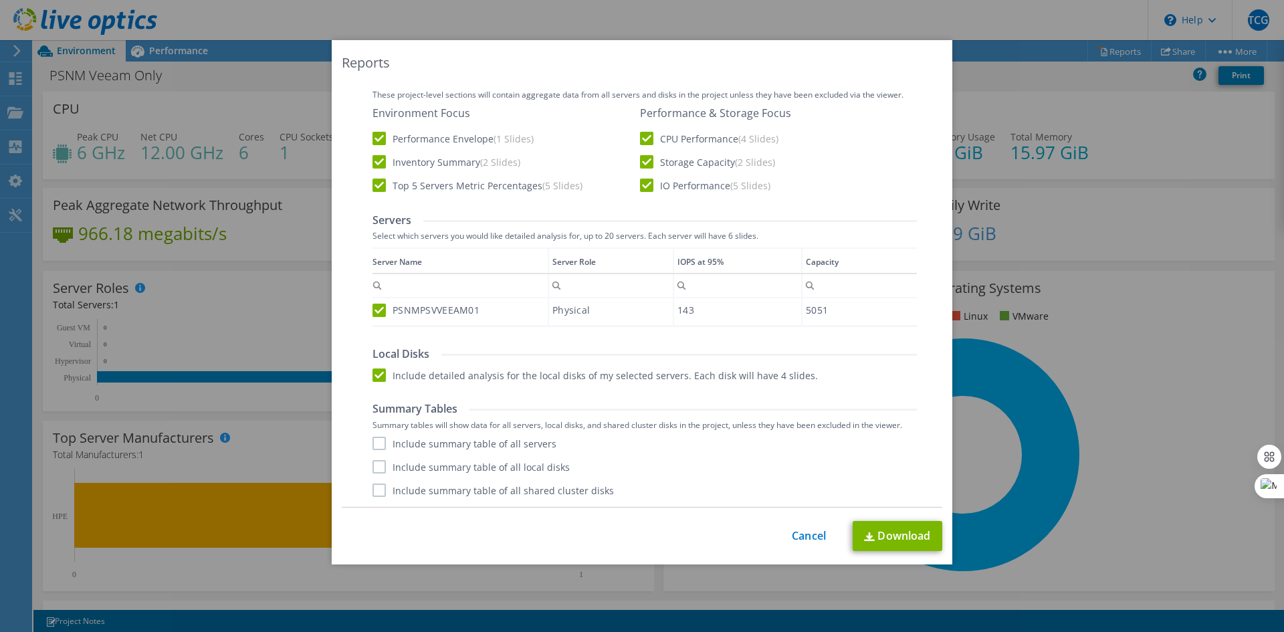
click at [372, 442] on label "Include summary table of all servers" at bounding box center [464, 443] width 184 height 13
click at [0, 0] on input "Include summary table of all servers" at bounding box center [0, 0] width 0 height 0
click at [375, 467] on label "Include summary table of all local disks" at bounding box center [470, 466] width 197 height 13
click at [0, 0] on input "Include summary table of all local disks" at bounding box center [0, 0] width 0 height 0
click at [380, 494] on label "Include summary table of all shared cluster disks" at bounding box center [492, 489] width 241 height 13
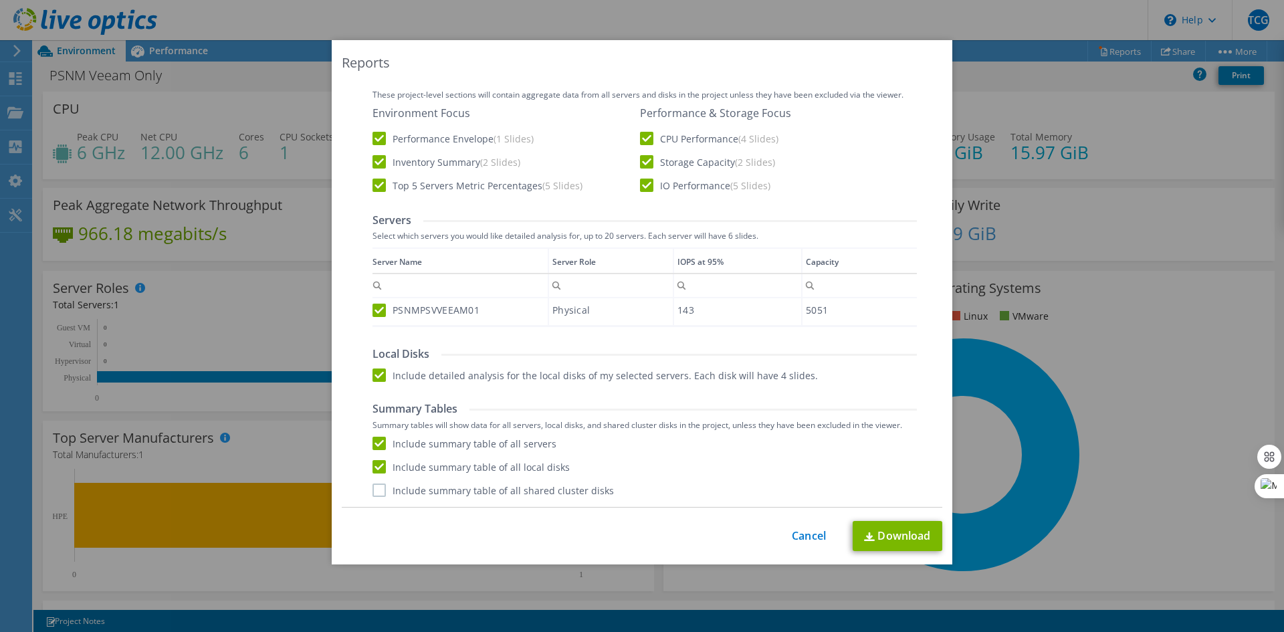
click at [0, 0] on input "Include summary table of all shared cluster disks" at bounding box center [0, 0] width 0 height 0
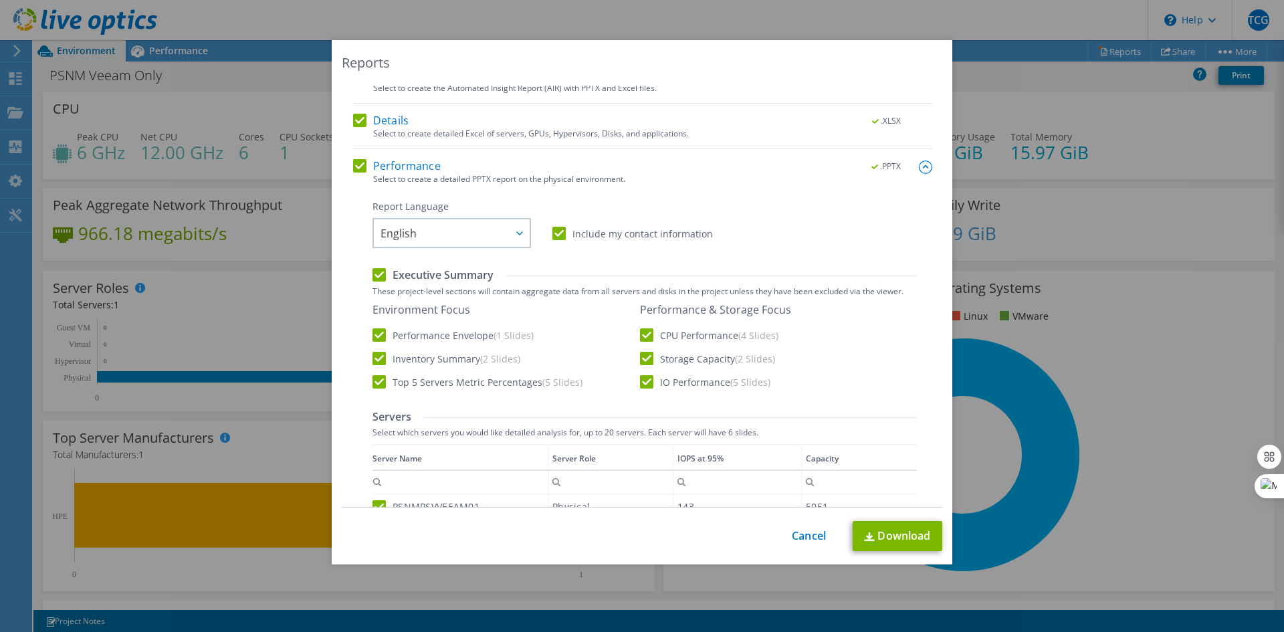
scroll to position [0, 0]
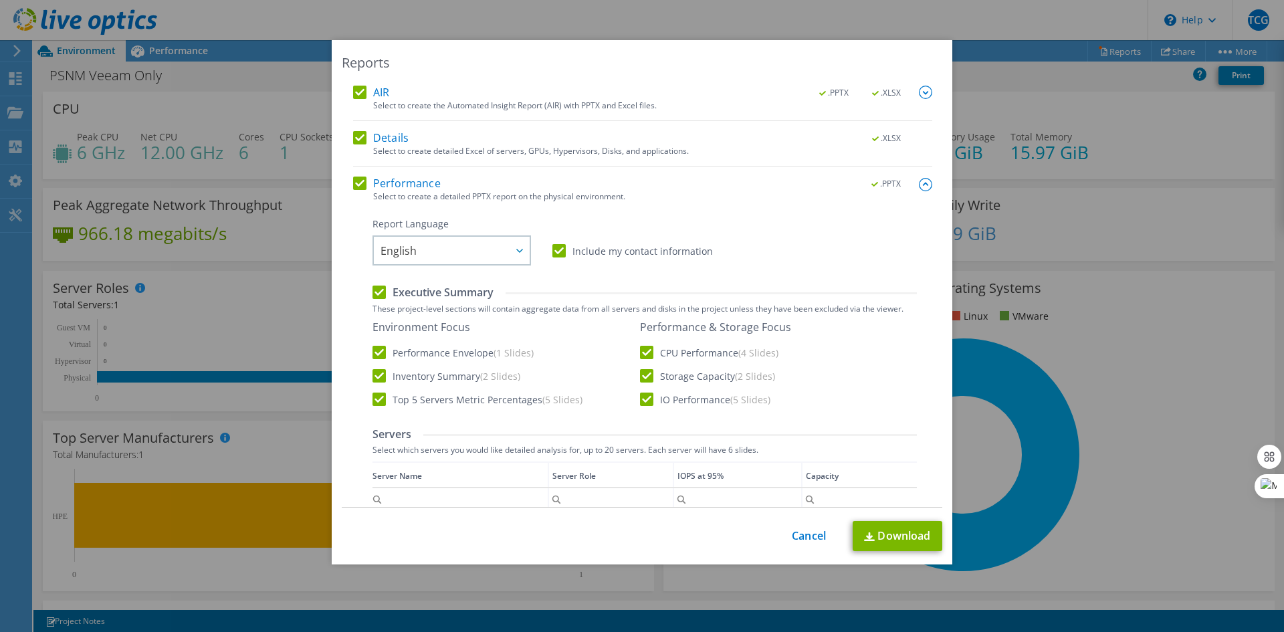
click at [919, 92] on img at bounding box center [925, 92] width 13 height 13
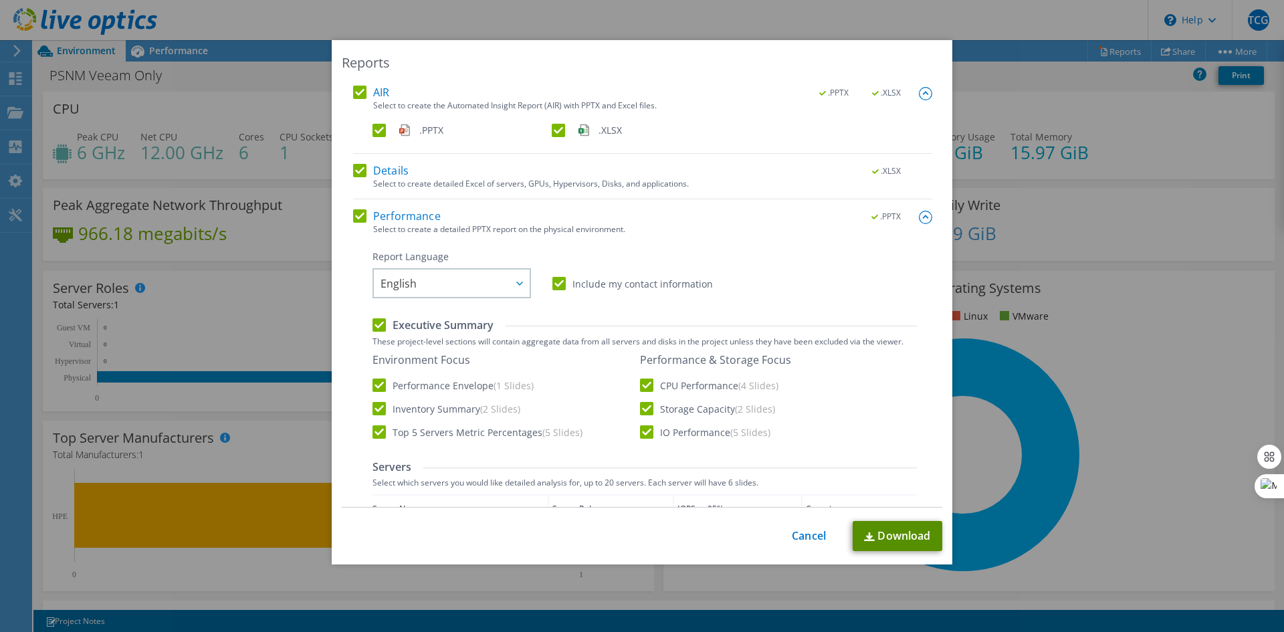
click at [910, 539] on link "Download" at bounding box center [898, 536] width 90 height 30
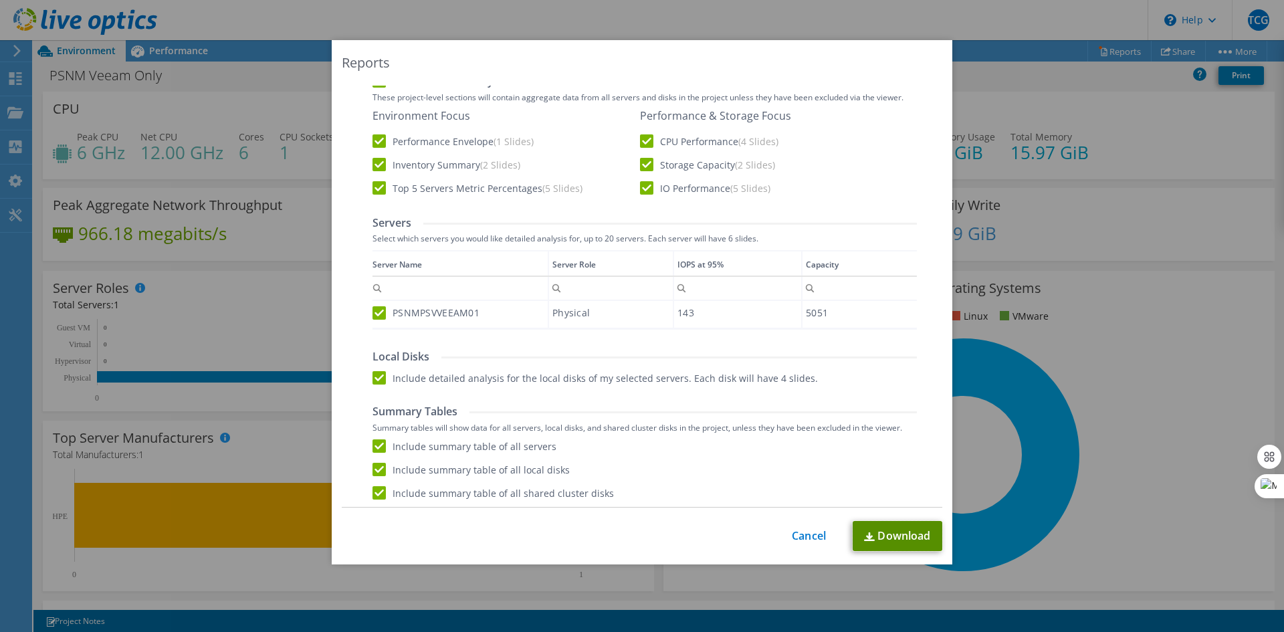
scroll to position [247, 0]
click at [811, 535] on link "Cancel" at bounding box center [809, 536] width 34 height 13
